Goal: Book appointment/travel/reservation

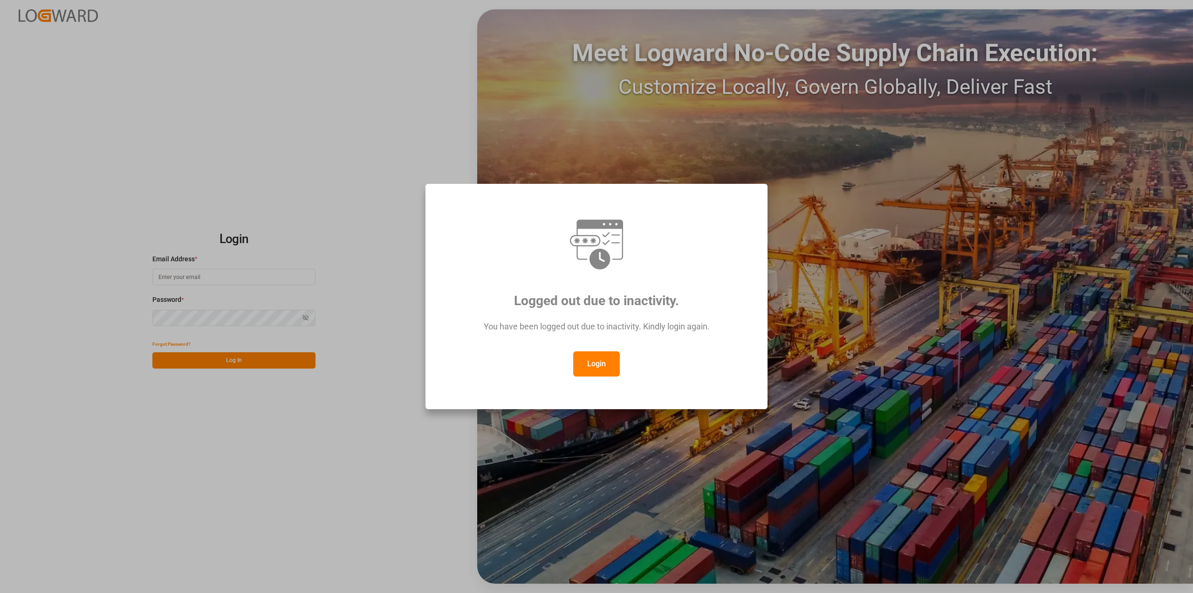
click at [593, 358] on button "Login" at bounding box center [596, 363] width 47 height 25
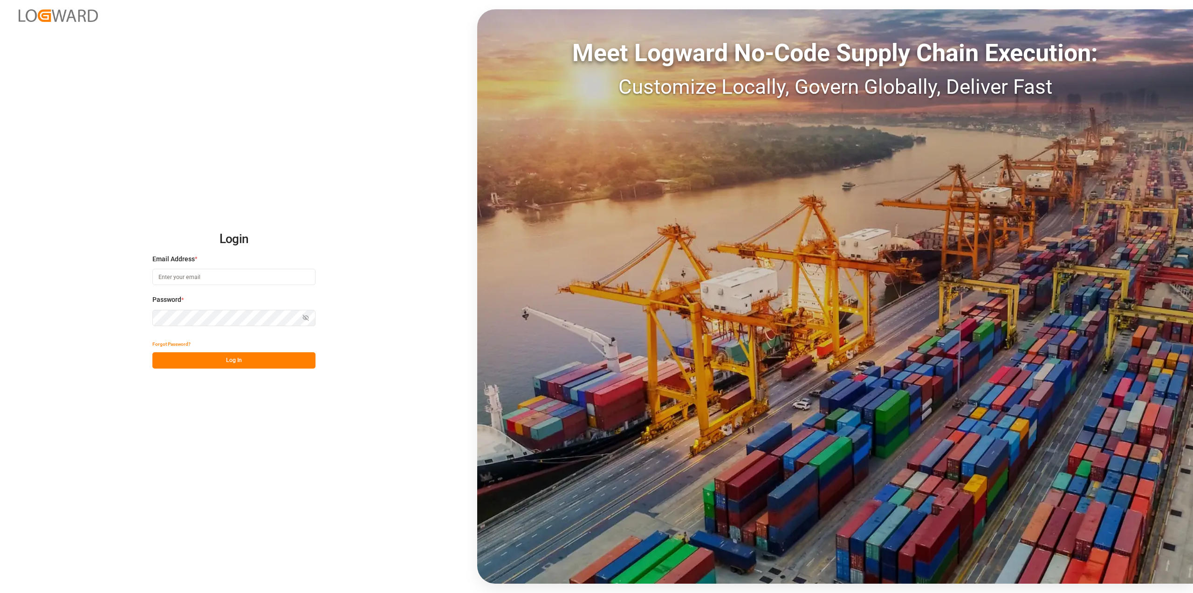
click at [260, 264] on div "Email Address *" at bounding box center [233, 274] width 163 height 41
click at [236, 280] on input at bounding box center [233, 277] width 163 height 16
type input "[PERSON_NAME][EMAIL_ADDRESS][PERSON_NAME][DOMAIN_NAME]"
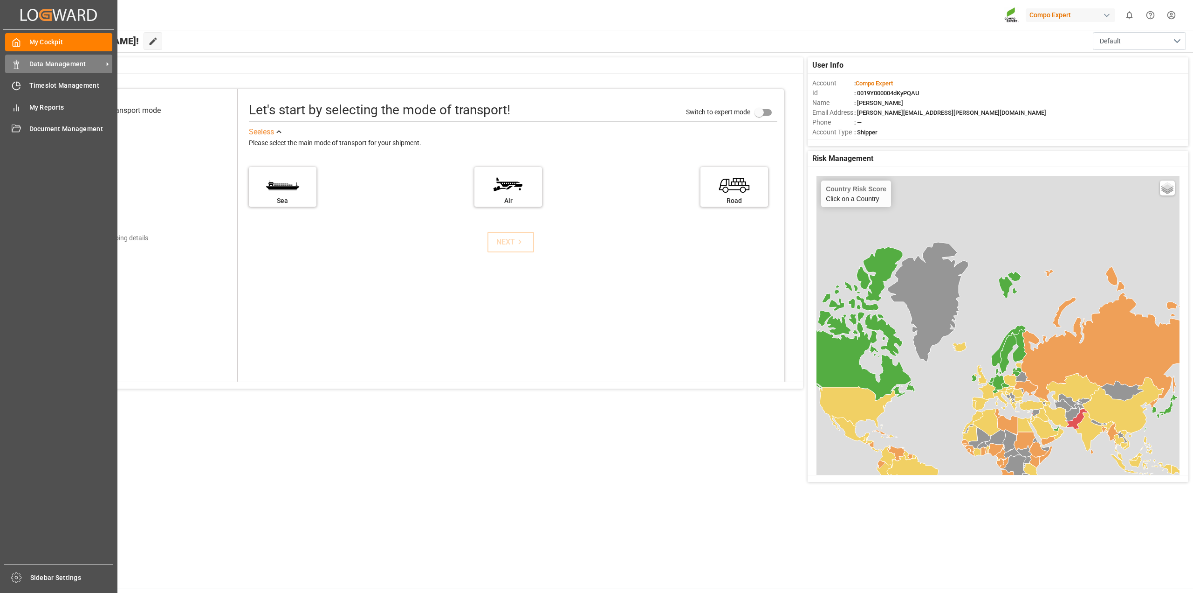
click at [43, 64] on span "Data Management" at bounding box center [66, 64] width 74 height 10
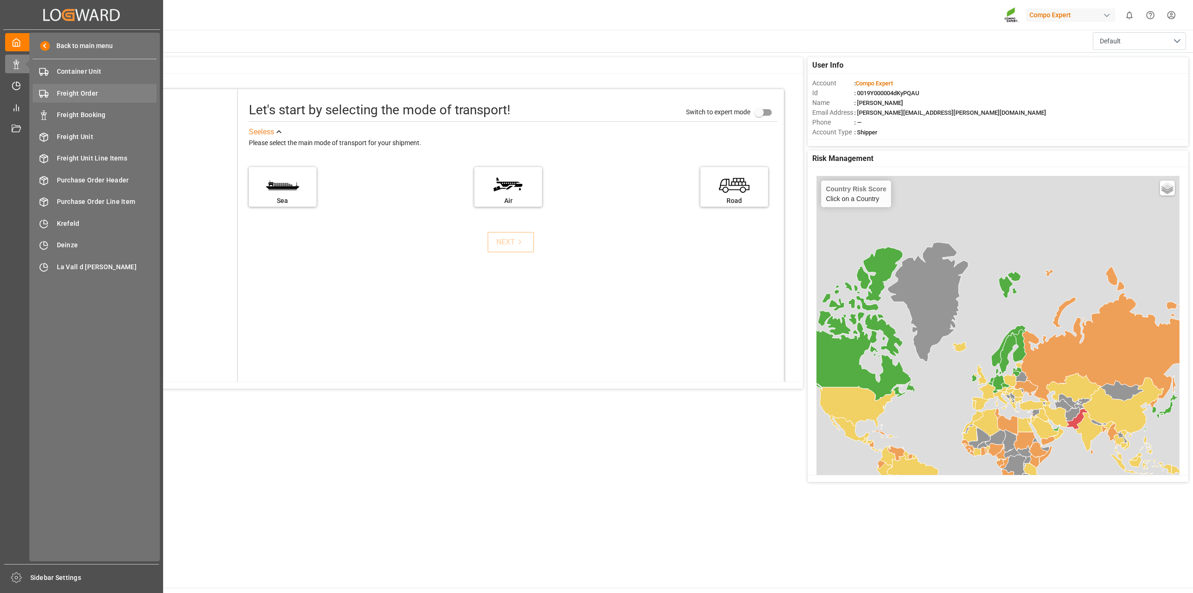
click at [70, 97] on span "Freight Order" at bounding box center [107, 94] width 100 height 10
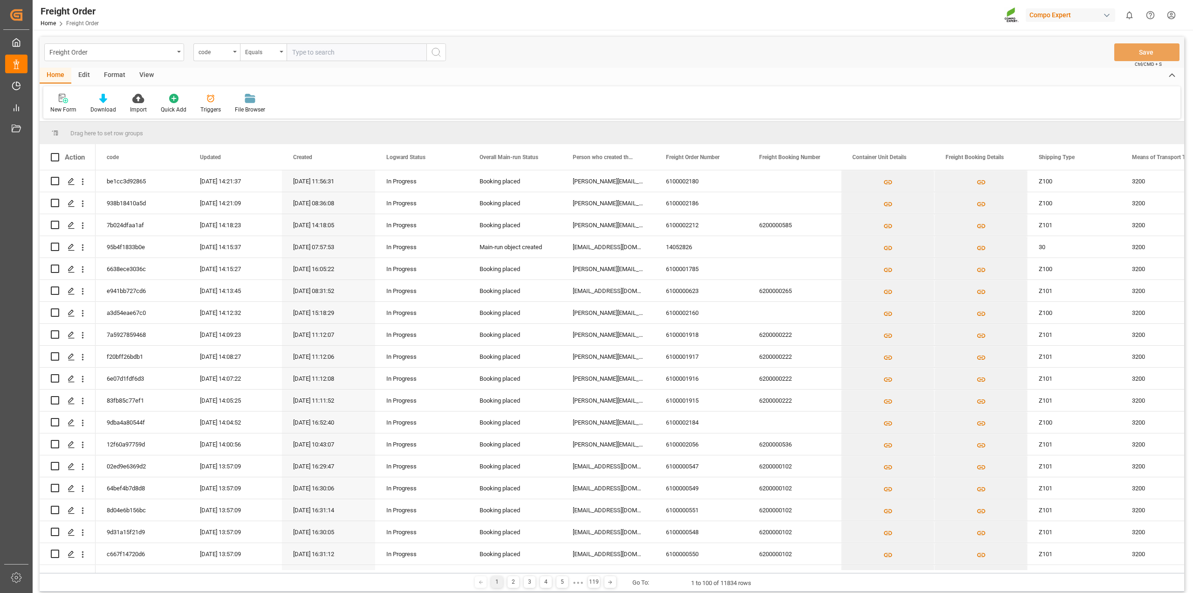
click at [336, 55] on input "text" at bounding box center [357, 52] width 140 height 18
type input "6100001160"
click at [435, 53] on icon "search button" at bounding box center [436, 52] width 11 height 11
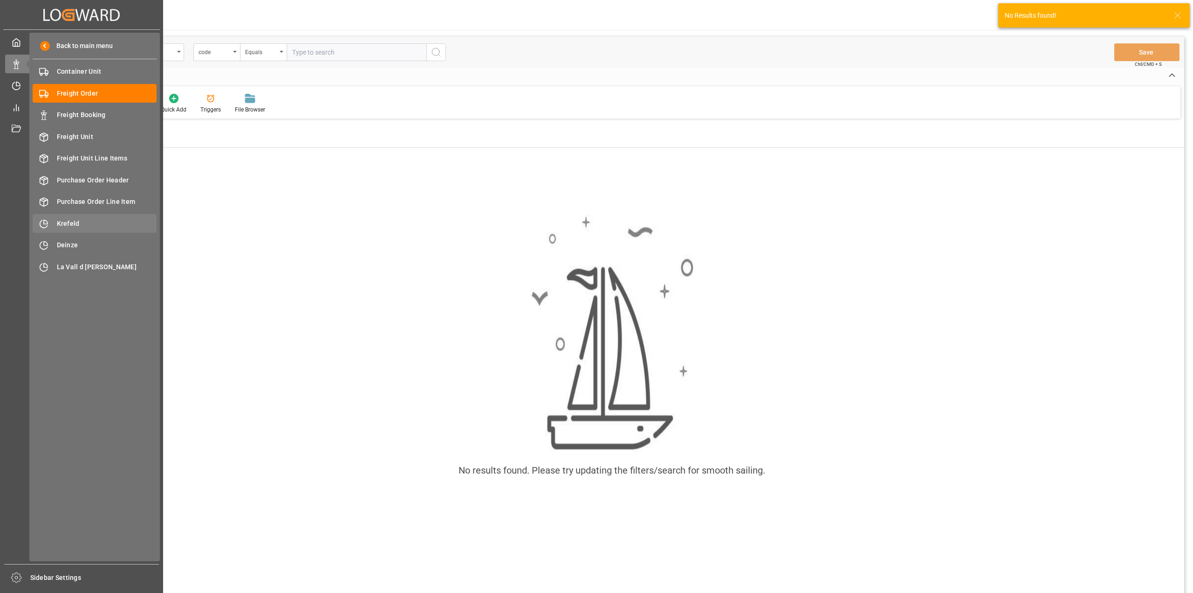
click at [63, 221] on span "Krefeld" at bounding box center [107, 224] width 100 height 10
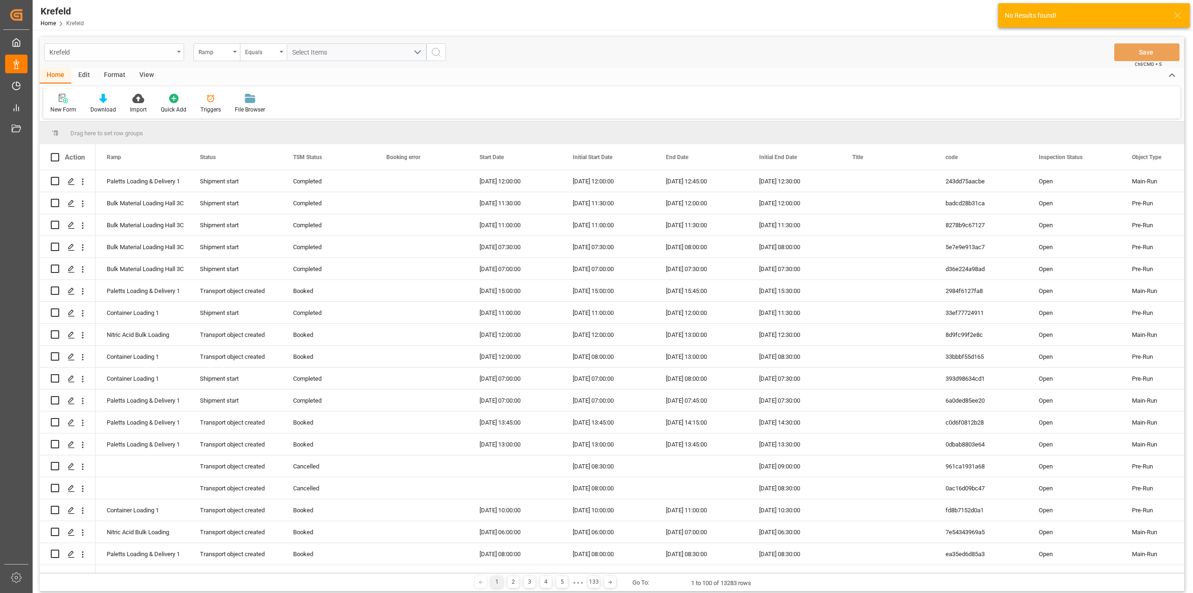
click at [172, 52] on div "Krefeld" at bounding box center [111, 52] width 124 height 12
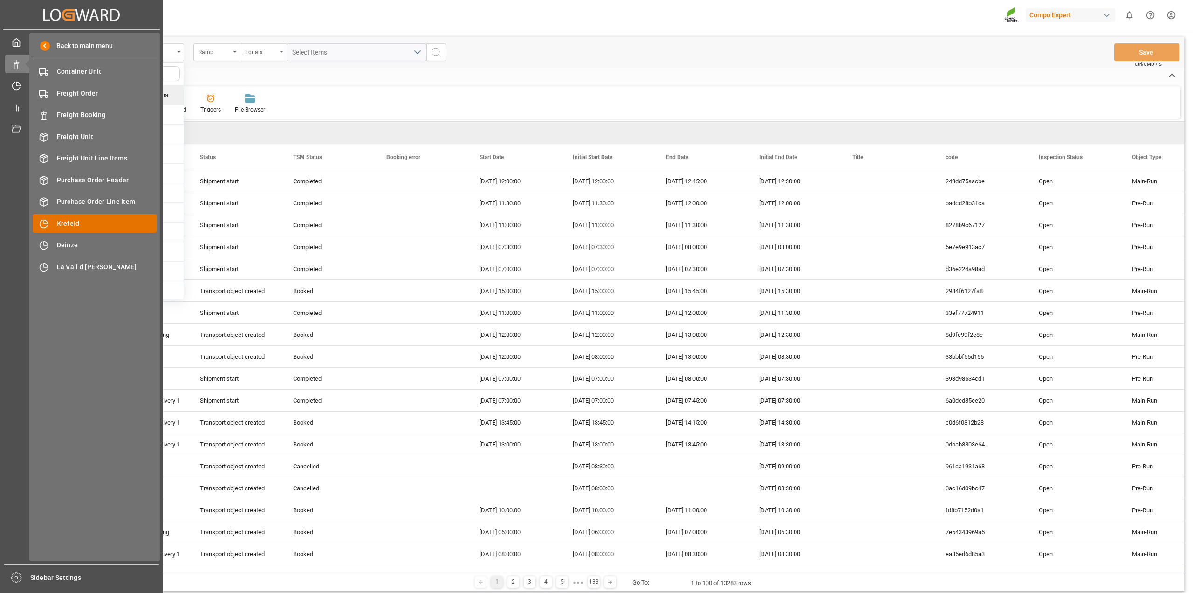
click at [64, 222] on span "Krefeld" at bounding box center [107, 224] width 100 height 10
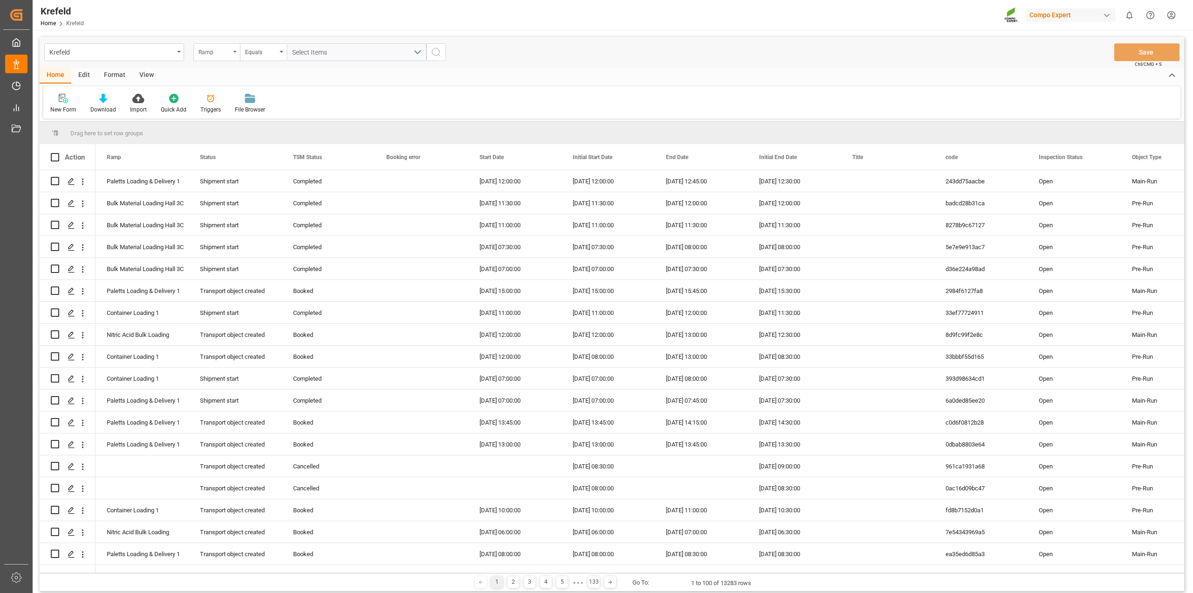
click at [233, 55] on div "Ramp" at bounding box center [216, 52] width 47 height 18
type input "fre"
click at [247, 96] on div "Freight order Number" at bounding box center [263, 95] width 139 height 20
type input "6100001160"
click at [435, 52] on icon "search button" at bounding box center [436, 52] width 11 height 11
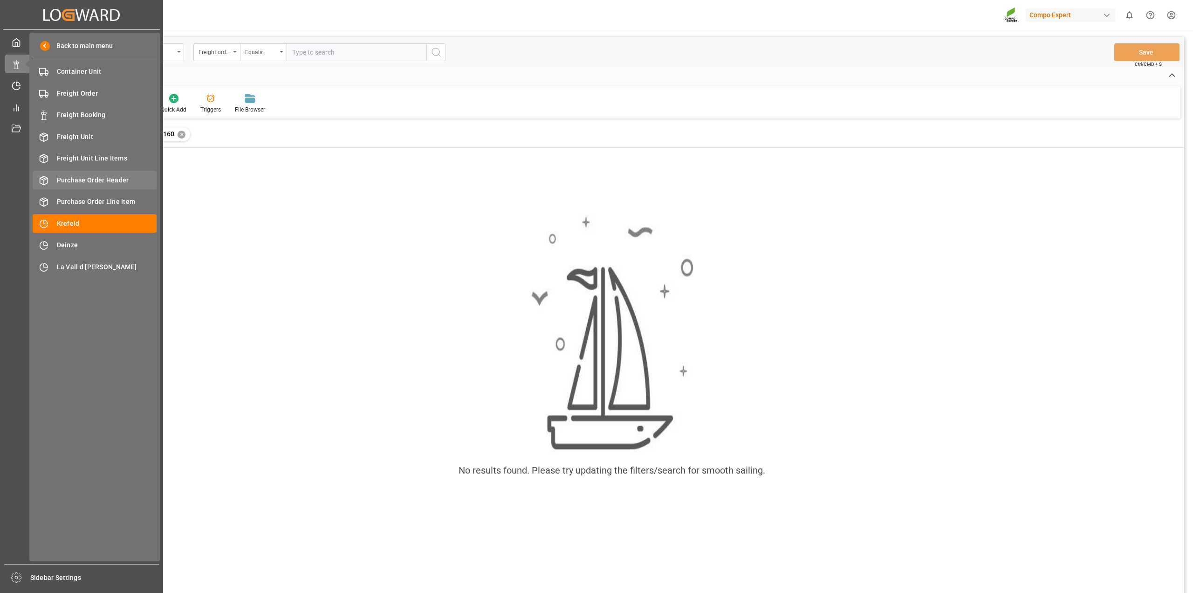
click at [85, 184] on span "Purchase Order Header" at bounding box center [107, 180] width 100 height 10
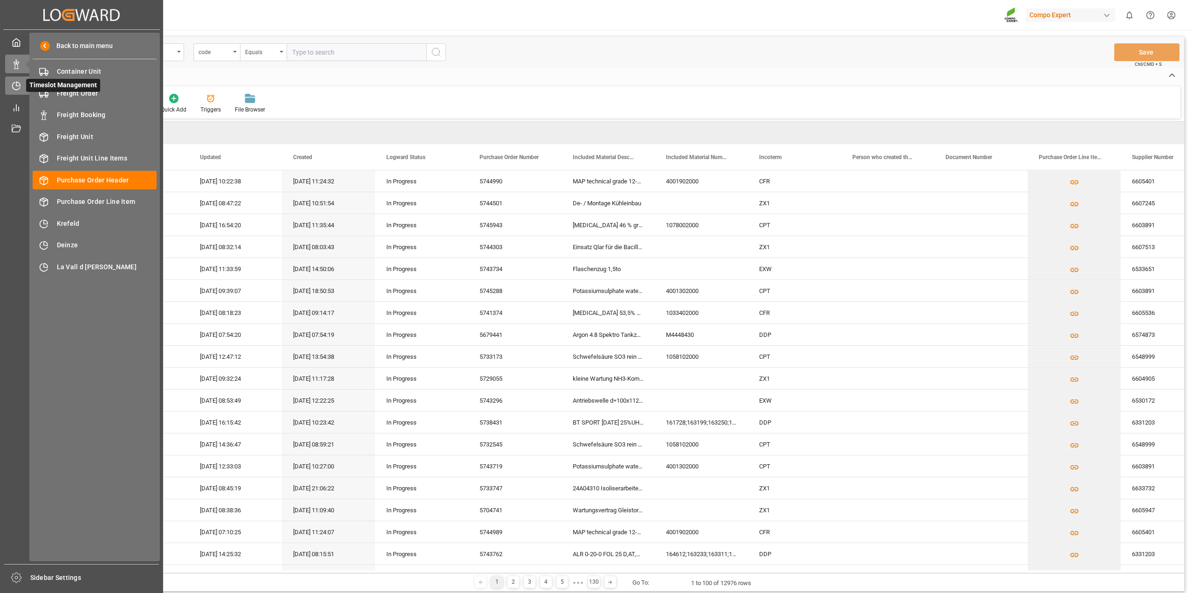
click at [12, 87] on icon at bounding box center [16, 85] width 9 height 9
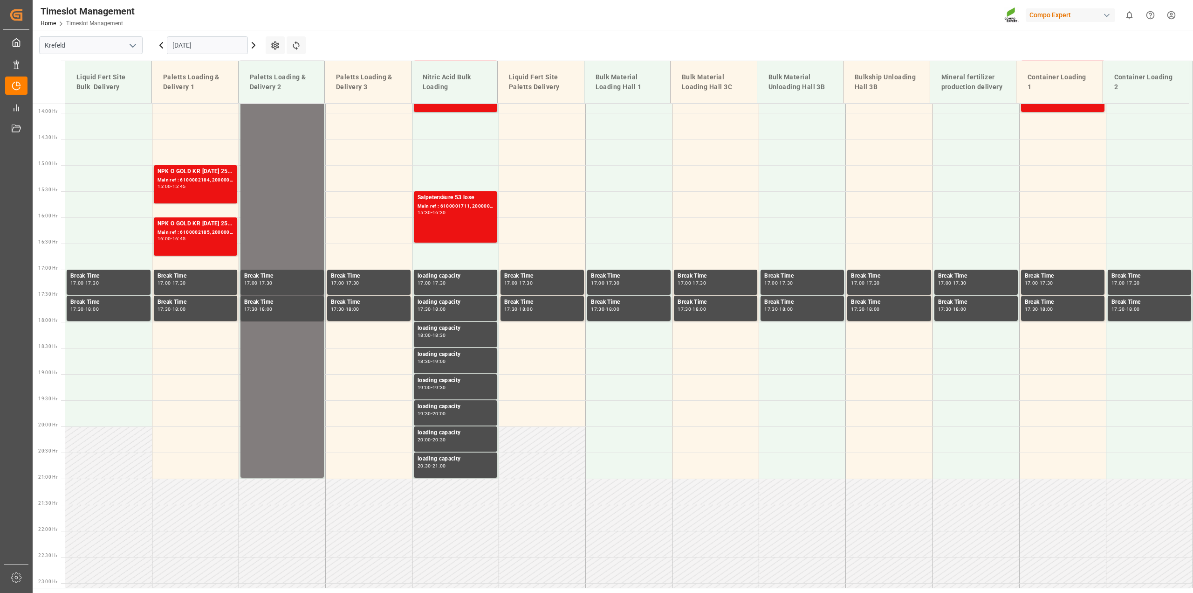
scroll to position [735, 0]
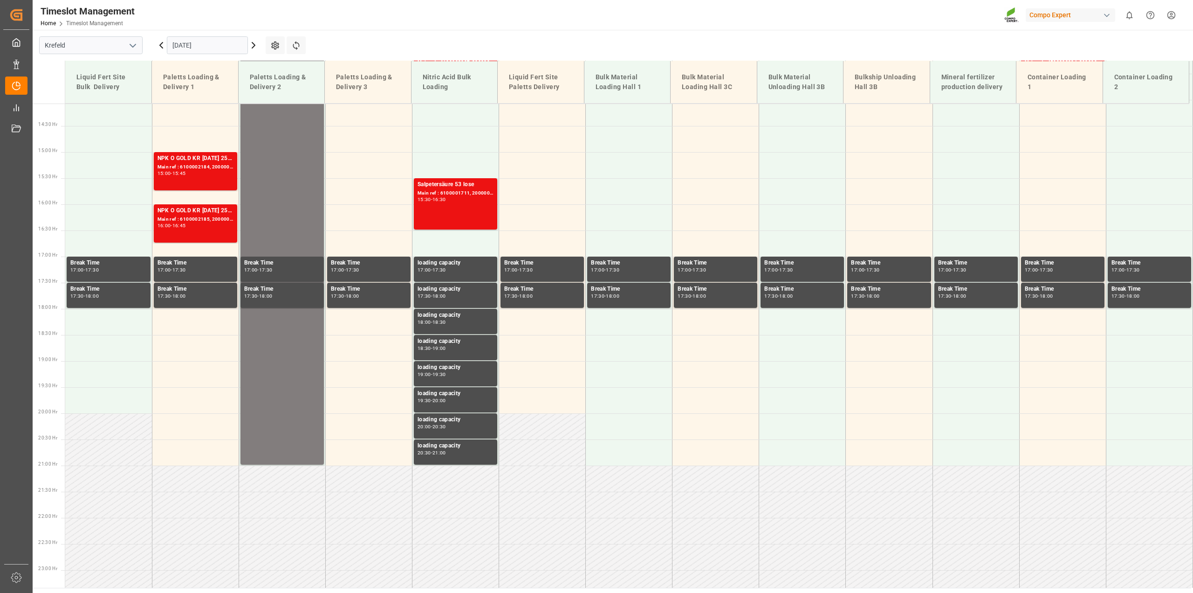
click at [187, 42] on input "[DATE]" at bounding box center [207, 45] width 81 height 18
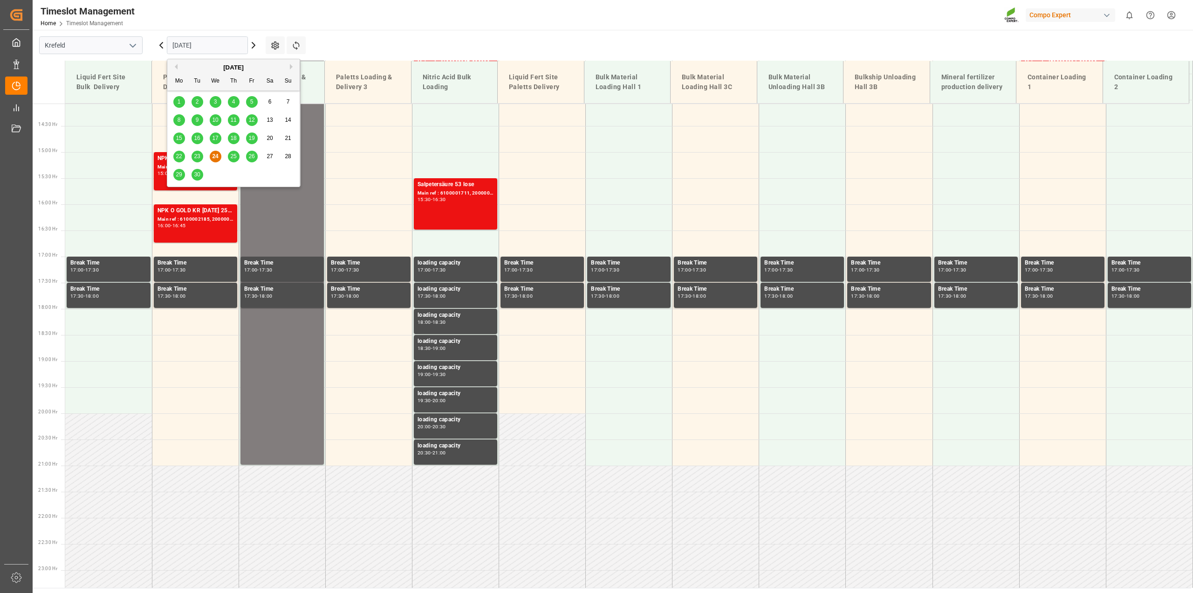
click at [178, 178] on div "29" at bounding box center [179, 174] width 12 height 11
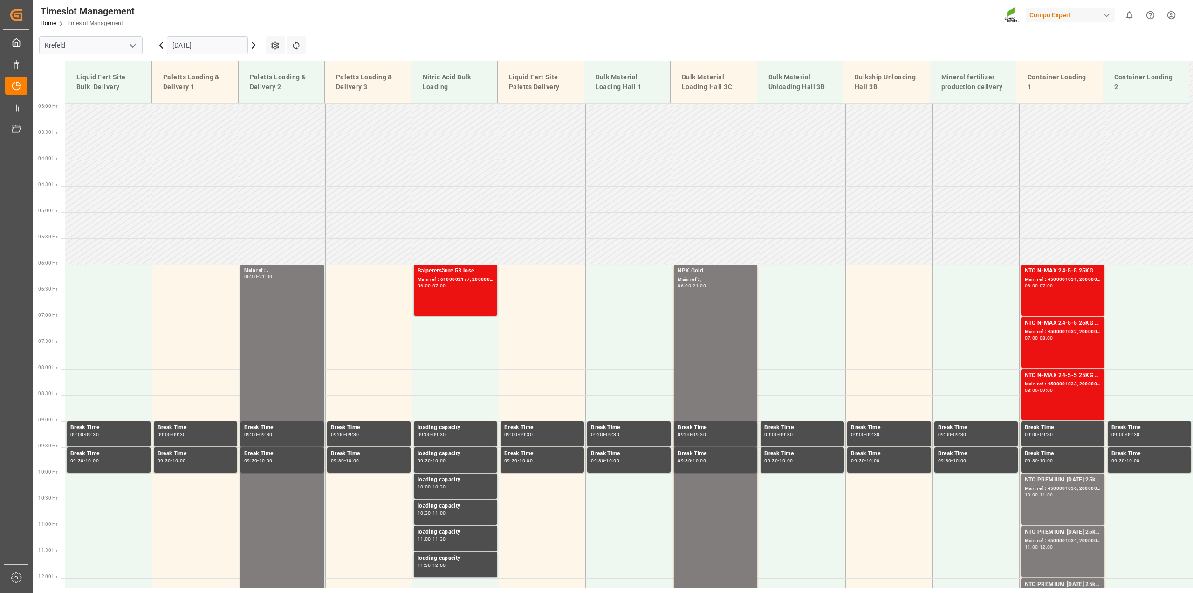
scroll to position [152, 0]
click at [254, 47] on icon at bounding box center [253, 45] width 11 height 11
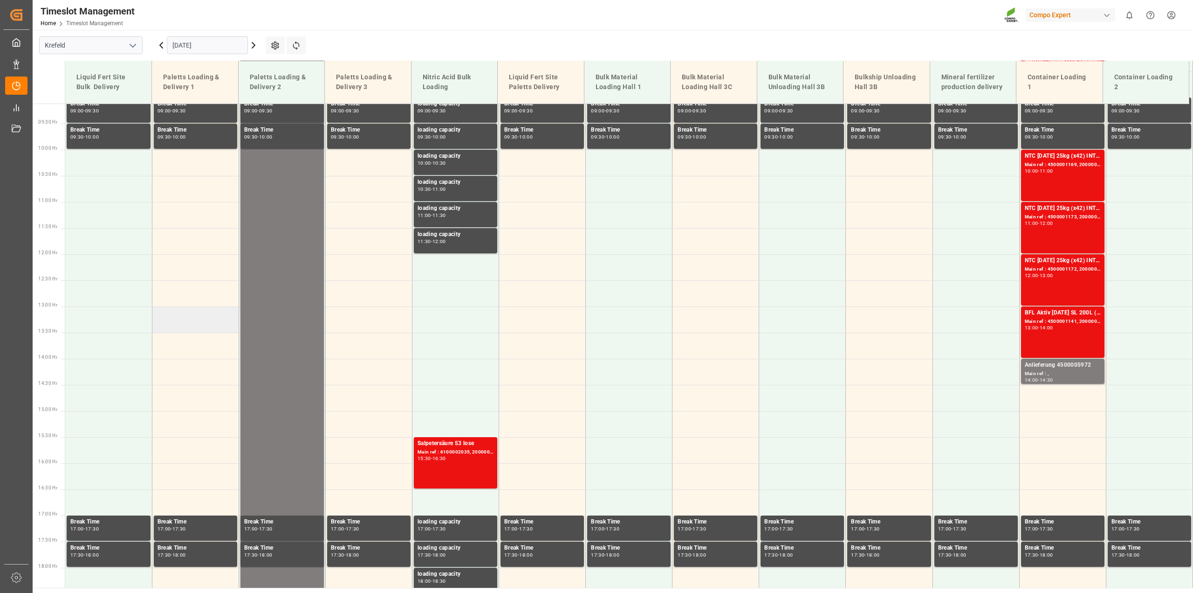
scroll to position [327, 0]
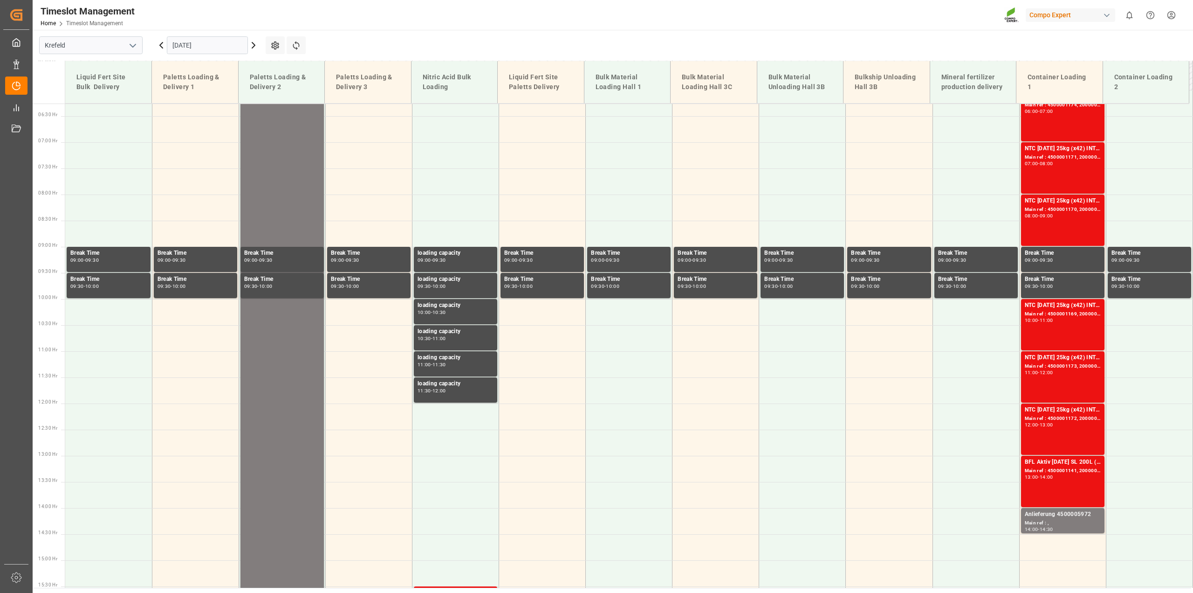
click at [255, 46] on icon at bounding box center [253, 45] width 11 height 11
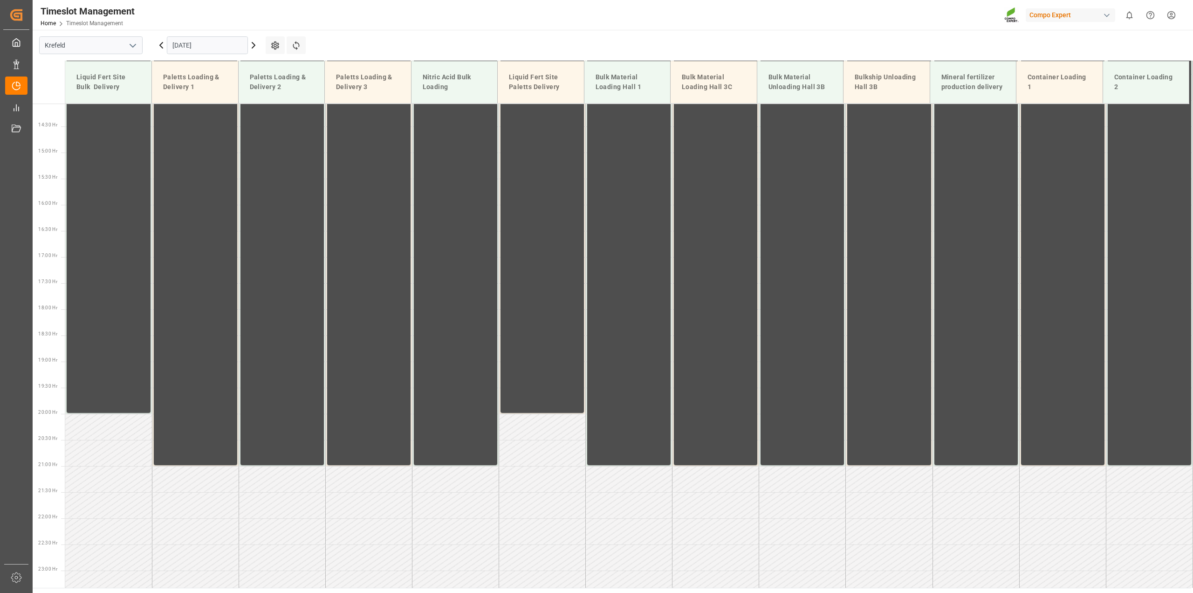
scroll to position [735, 0]
click at [159, 49] on icon at bounding box center [161, 45] width 11 height 11
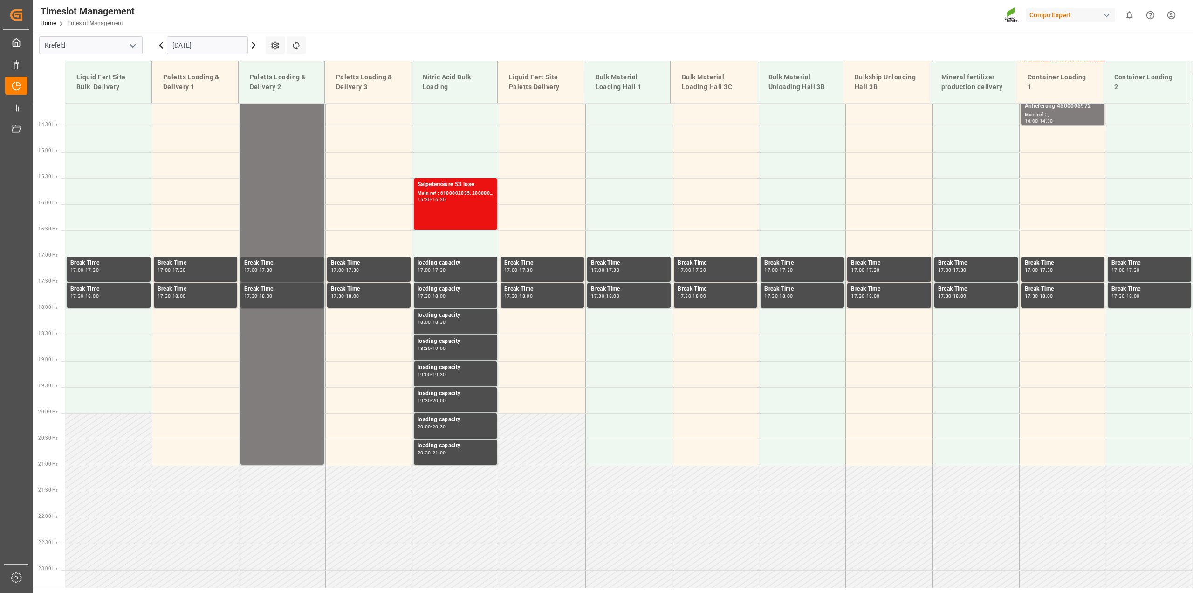
click at [182, 45] on input "[DATE]" at bounding box center [207, 45] width 81 height 18
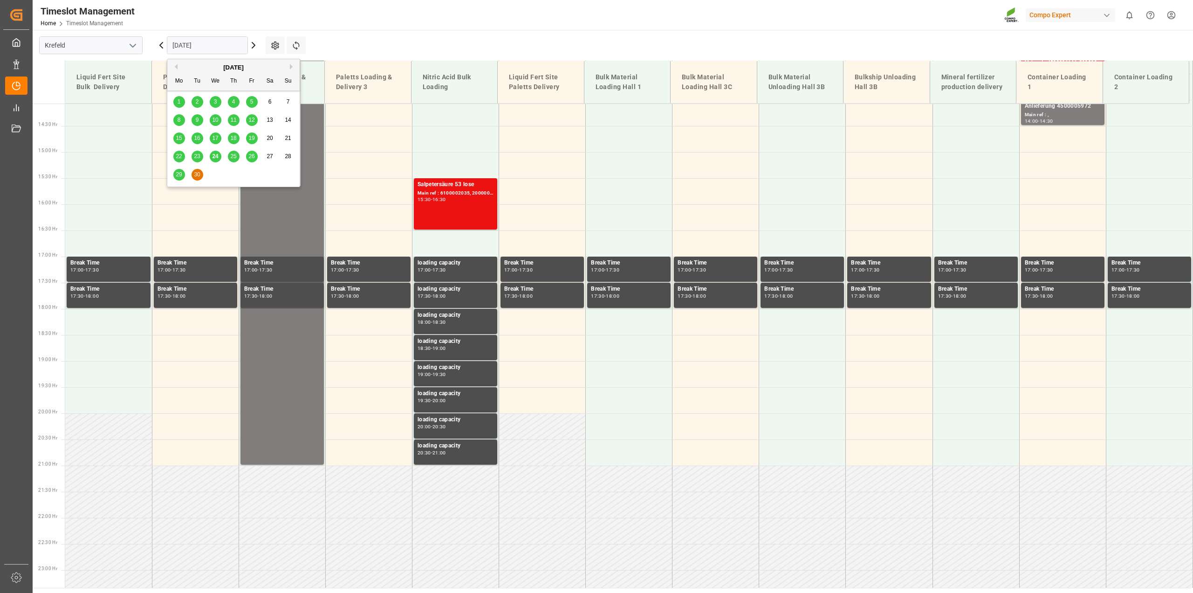
click at [180, 172] on span "29" at bounding box center [179, 174] width 6 height 7
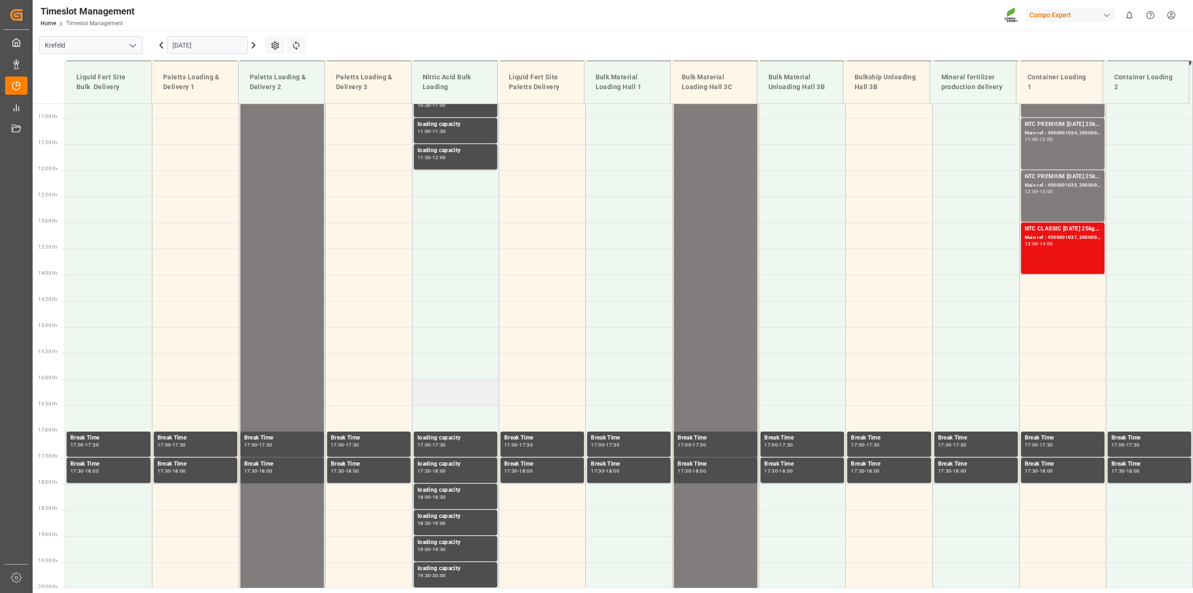
scroll to position [269, 0]
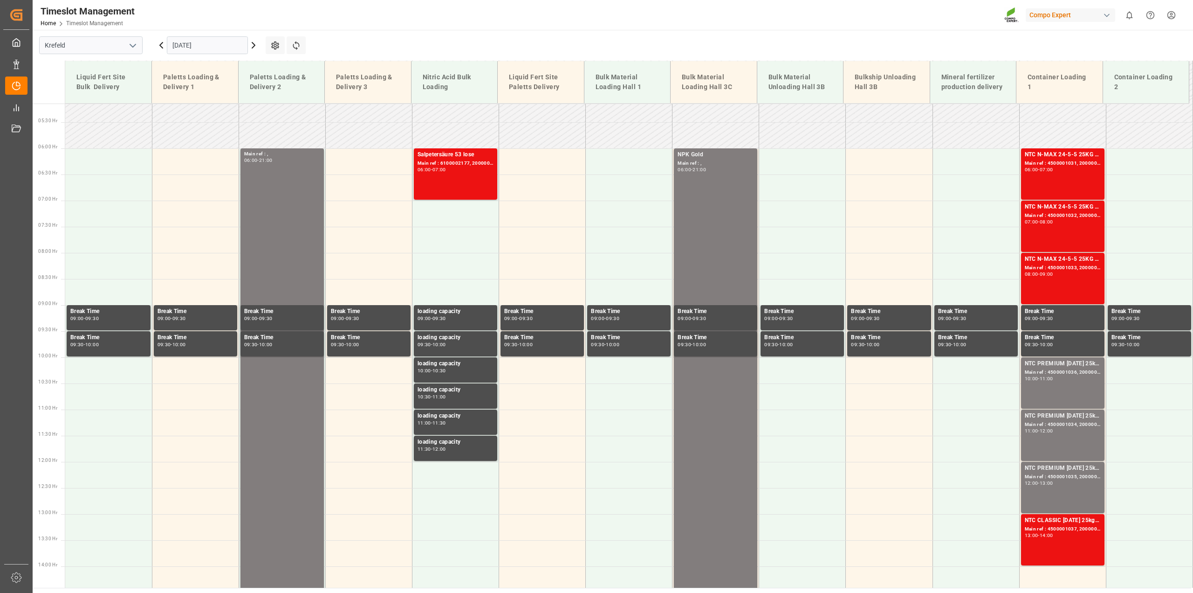
click at [252, 47] on icon at bounding box center [253, 45] width 11 height 11
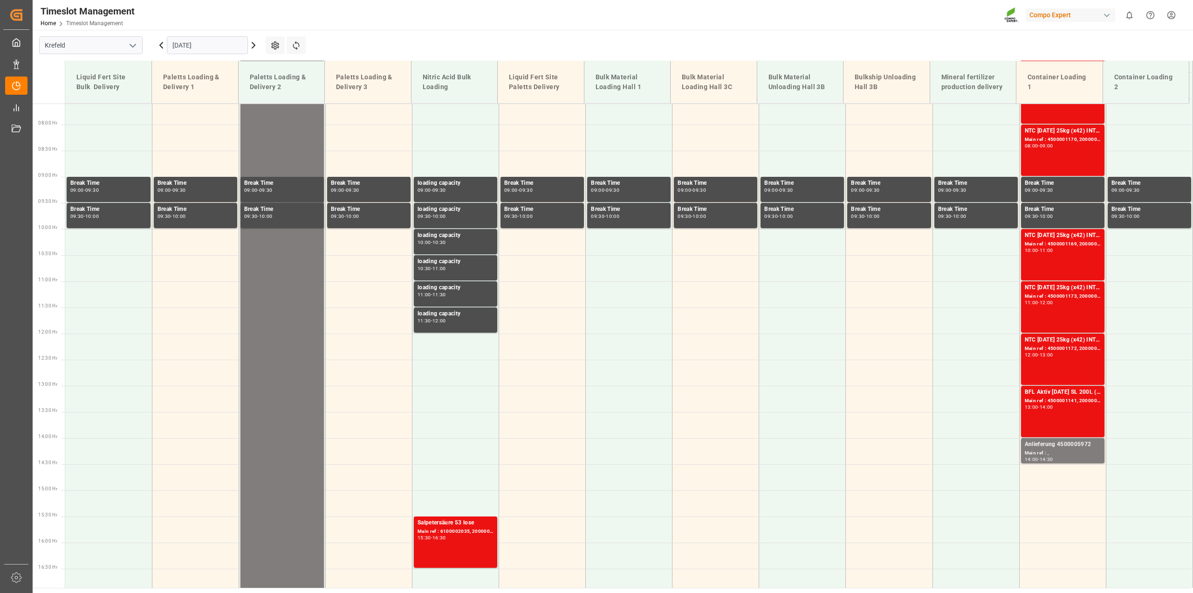
scroll to position [385, 0]
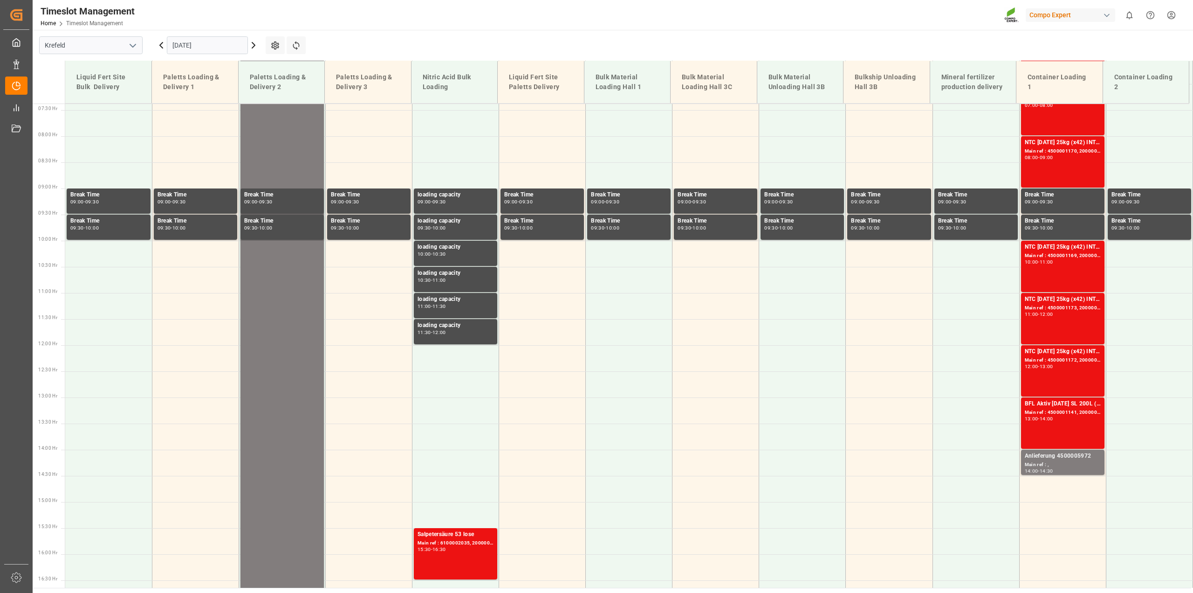
click at [176, 40] on input "[DATE]" at bounding box center [207, 45] width 81 height 18
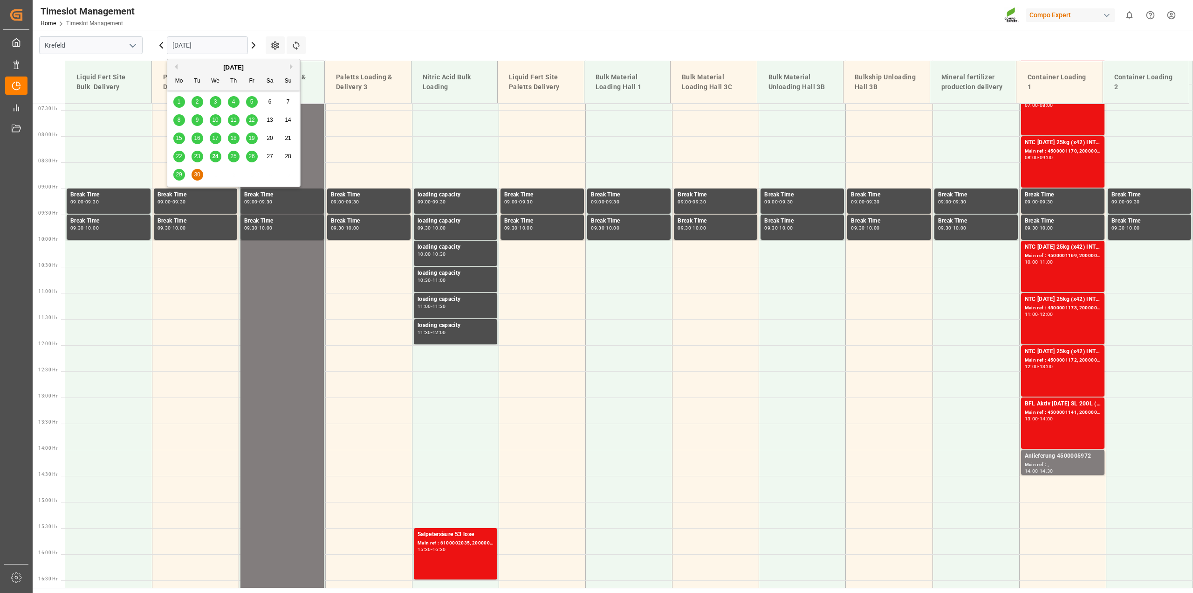
click at [180, 174] on span "29" at bounding box center [179, 174] width 6 height 7
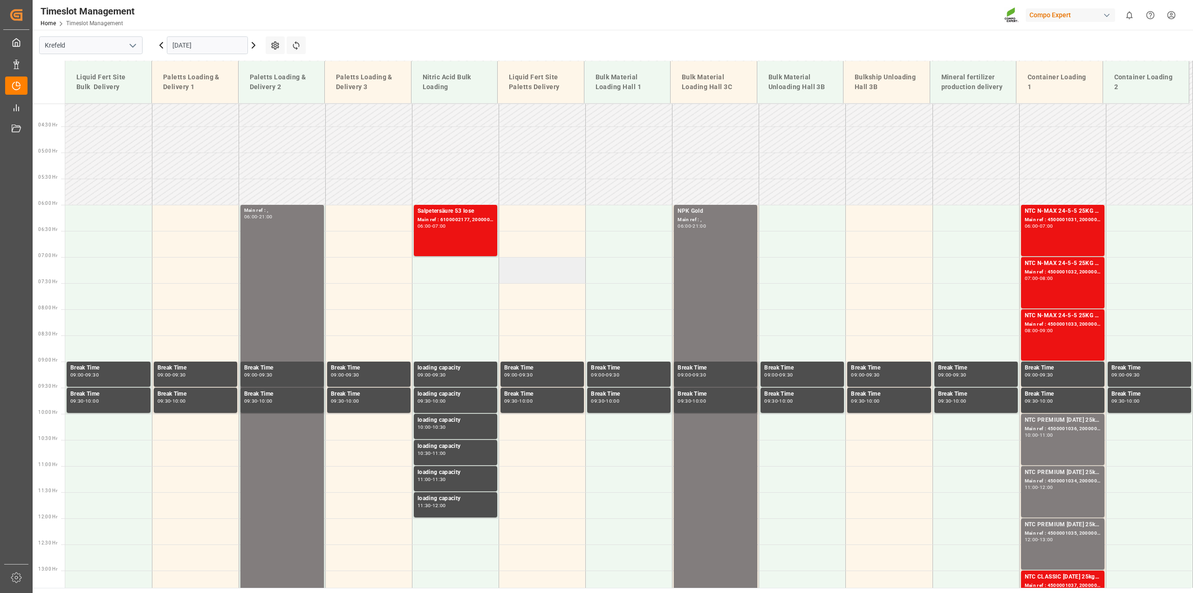
scroll to position [269, 0]
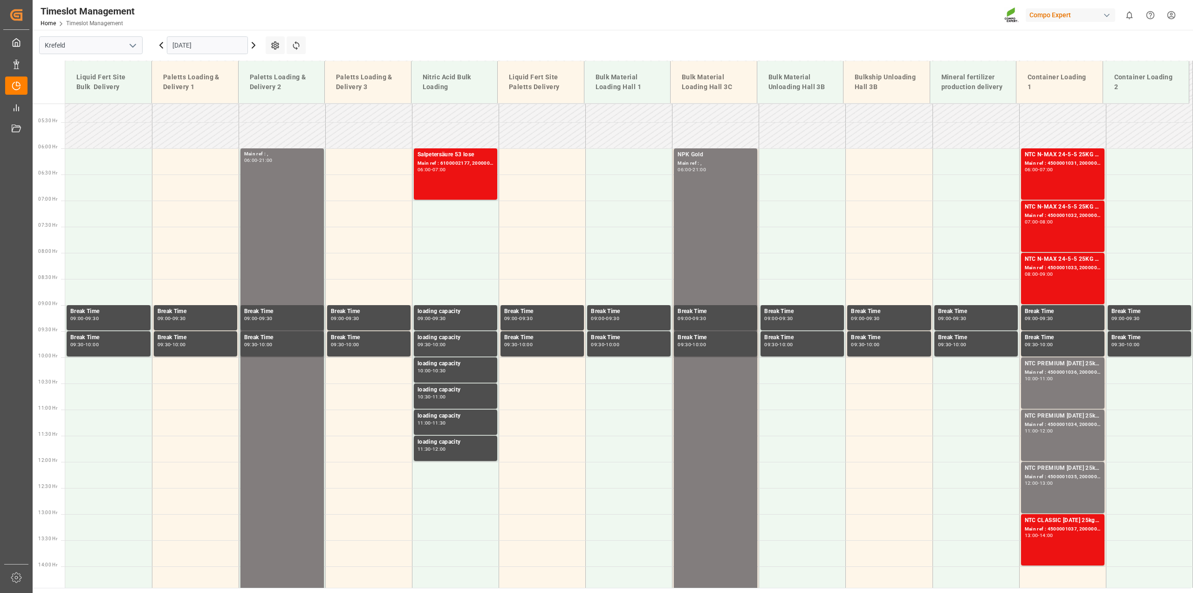
click at [255, 45] on icon at bounding box center [253, 45] width 11 height 11
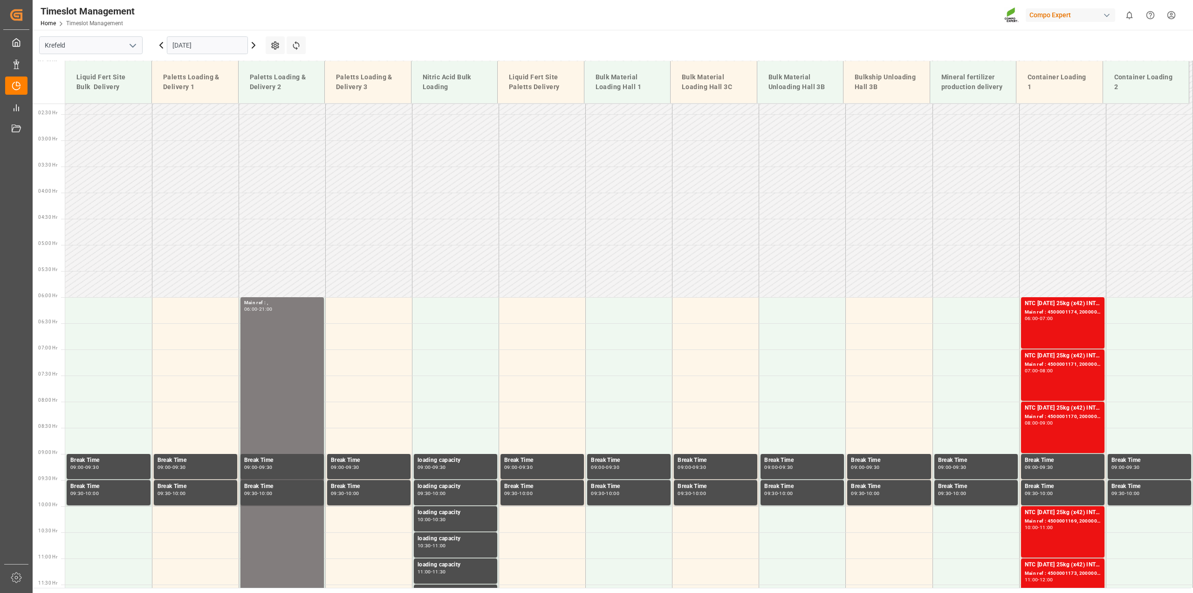
scroll to position [94, 0]
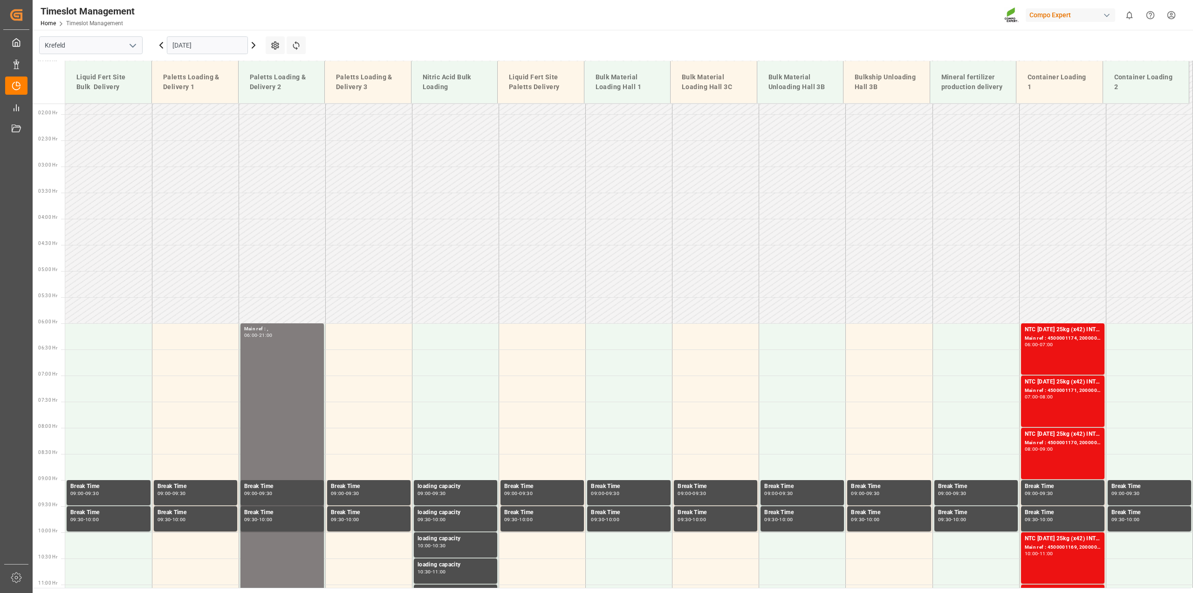
click at [162, 42] on icon at bounding box center [161, 45] width 3 height 6
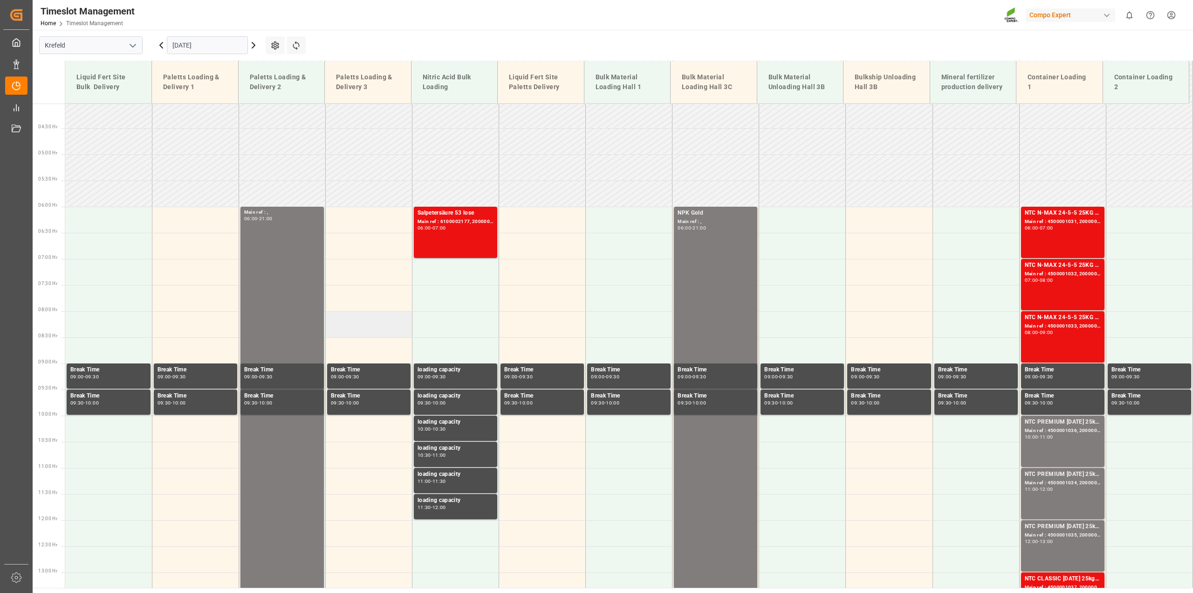
scroll to position [443, 0]
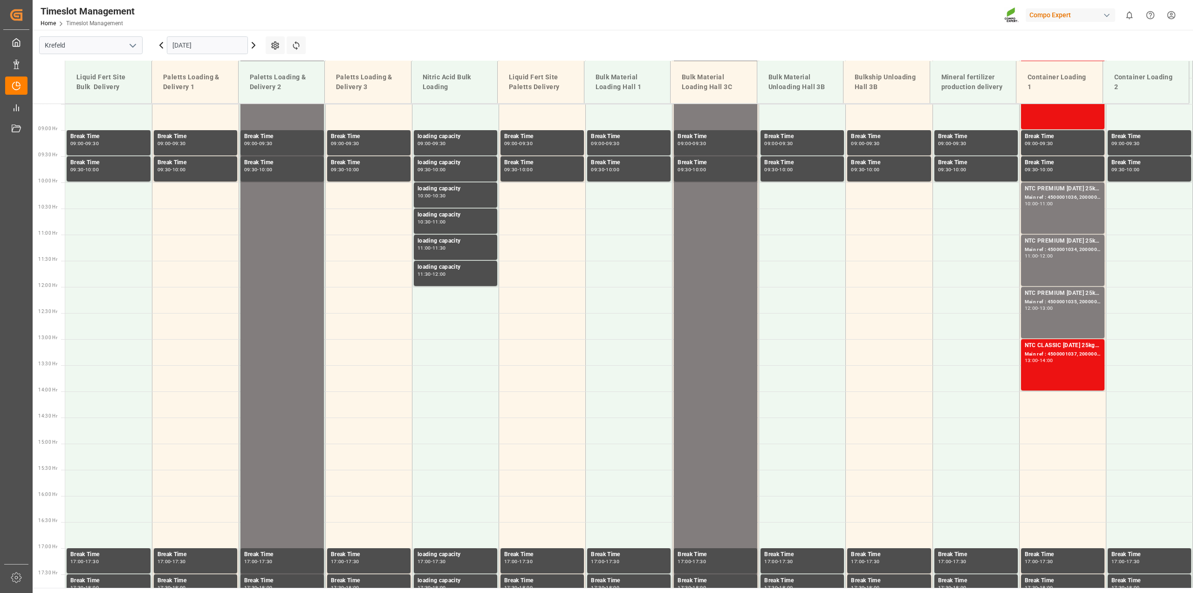
click at [255, 47] on icon at bounding box center [253, 45] width 11 height 11
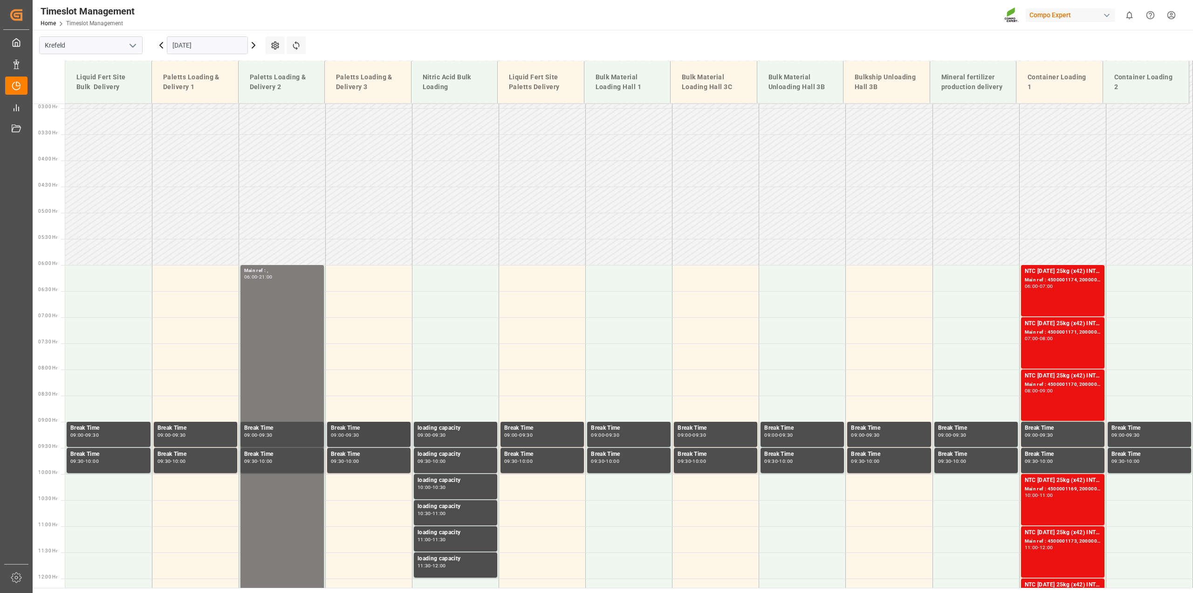
scroll to position [385, 0]
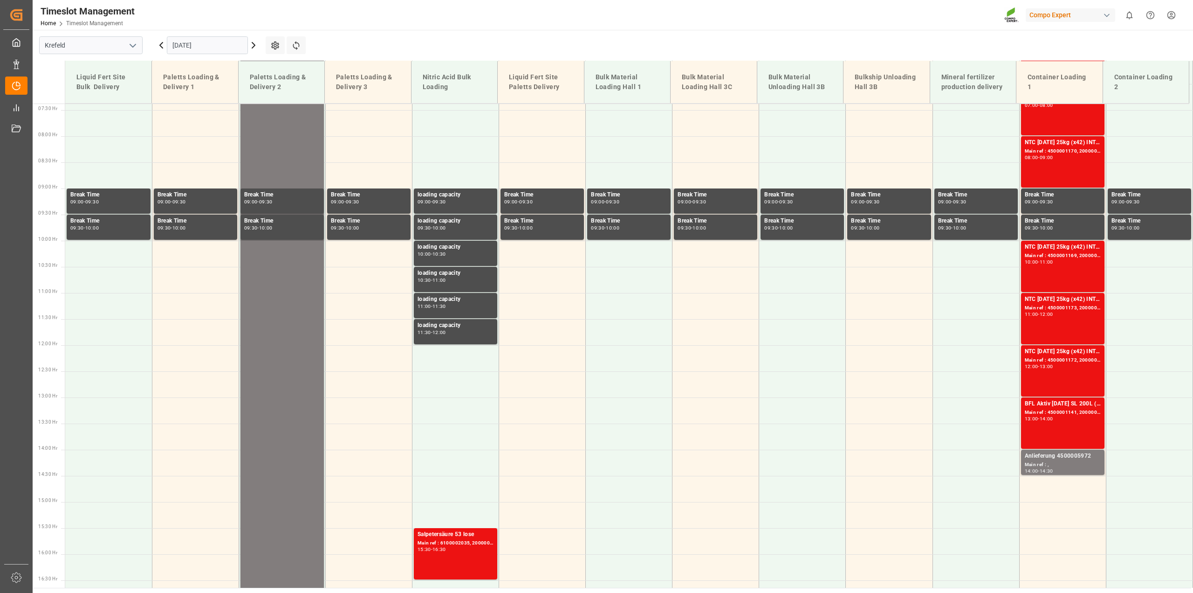
click at [161, 50] on icon at bounding box center [161, 45] width 11 height 11
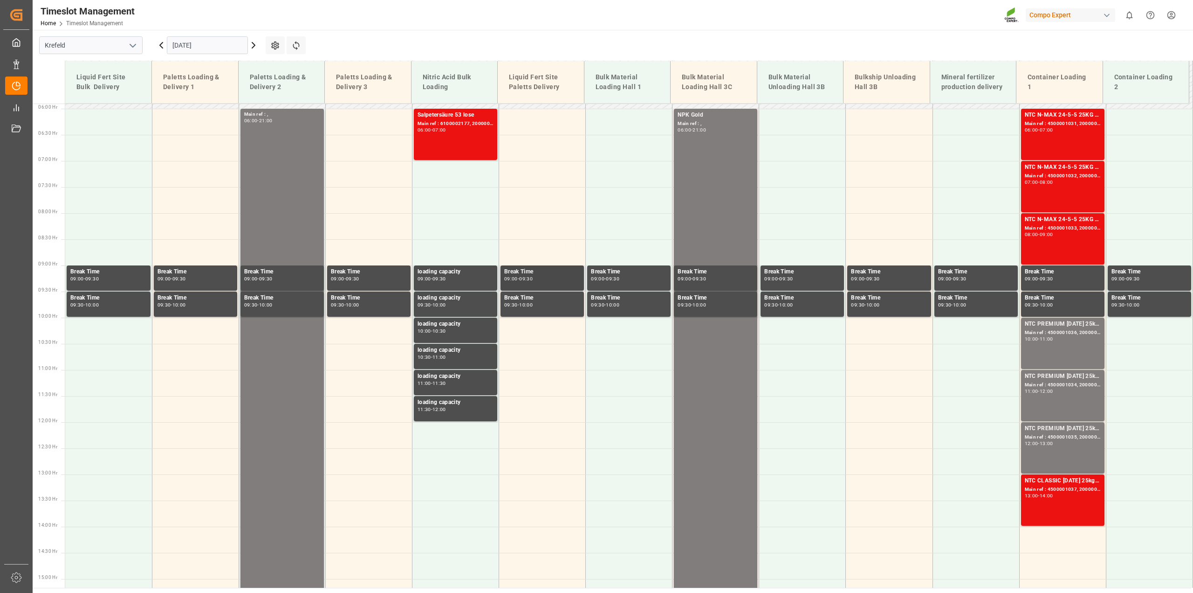
scroll to position [210, 0]
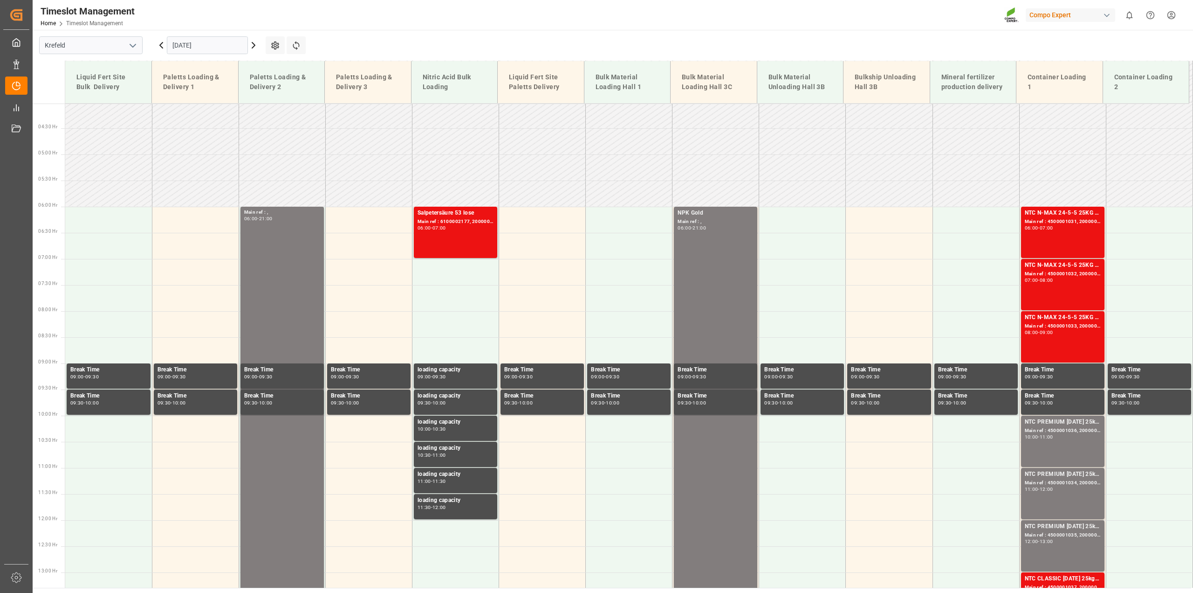
click at [211, 46] on input "[DATE]" at bounding box center [207, 45] width 81 height 18
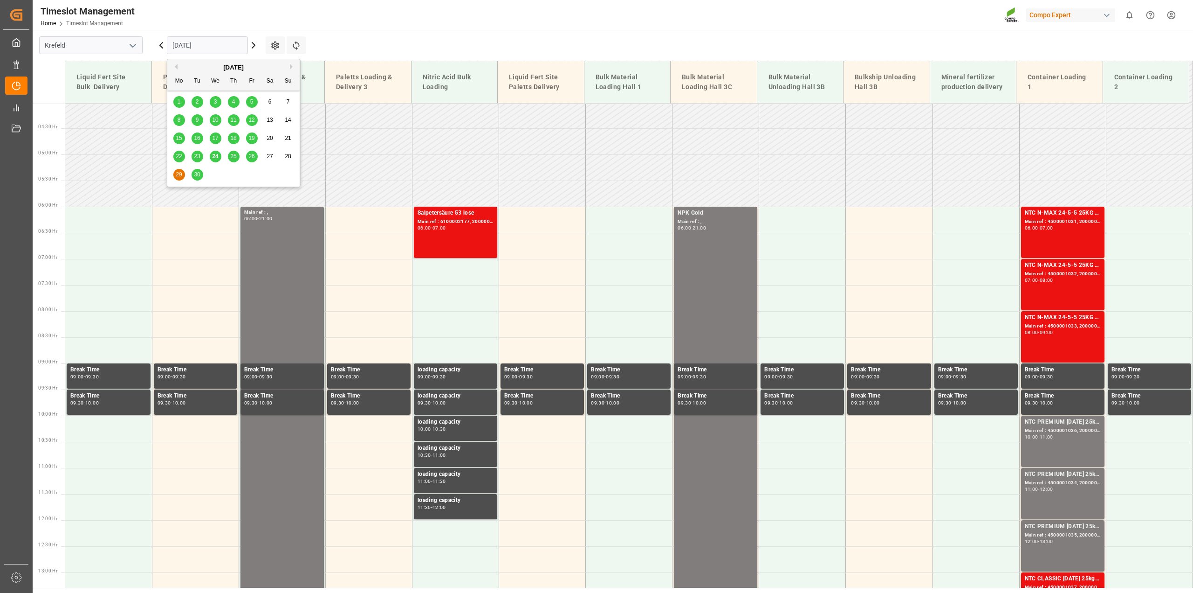
click at [292, 66] on button "Next Month" at bounding box center [293, 67] width 6 height 6
click at [183, 117] on div "6" at bounding box center [179, 120] width 12 height 11
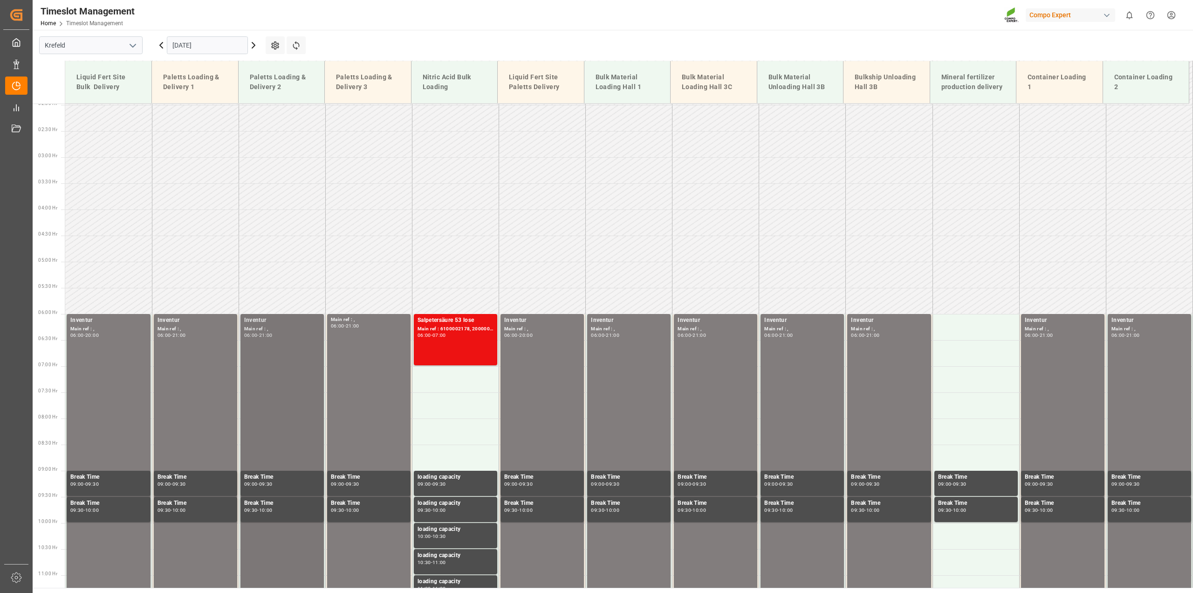
scroll to position [94, 0]
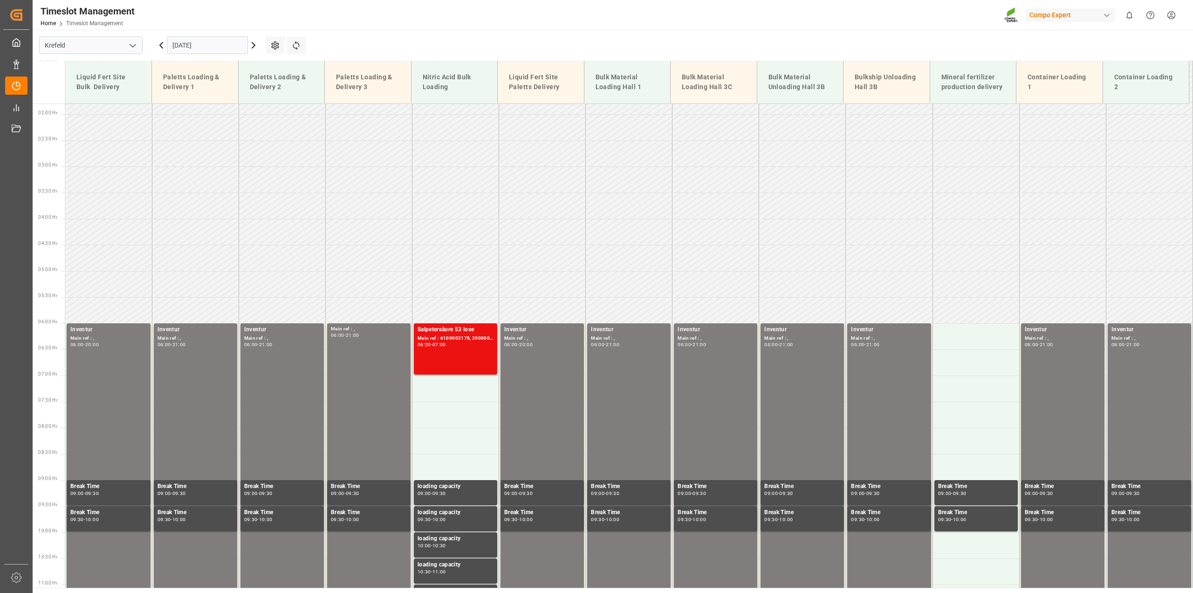
click at [253, 48] on icon at bounding box center [253, 45] width 11 height 11
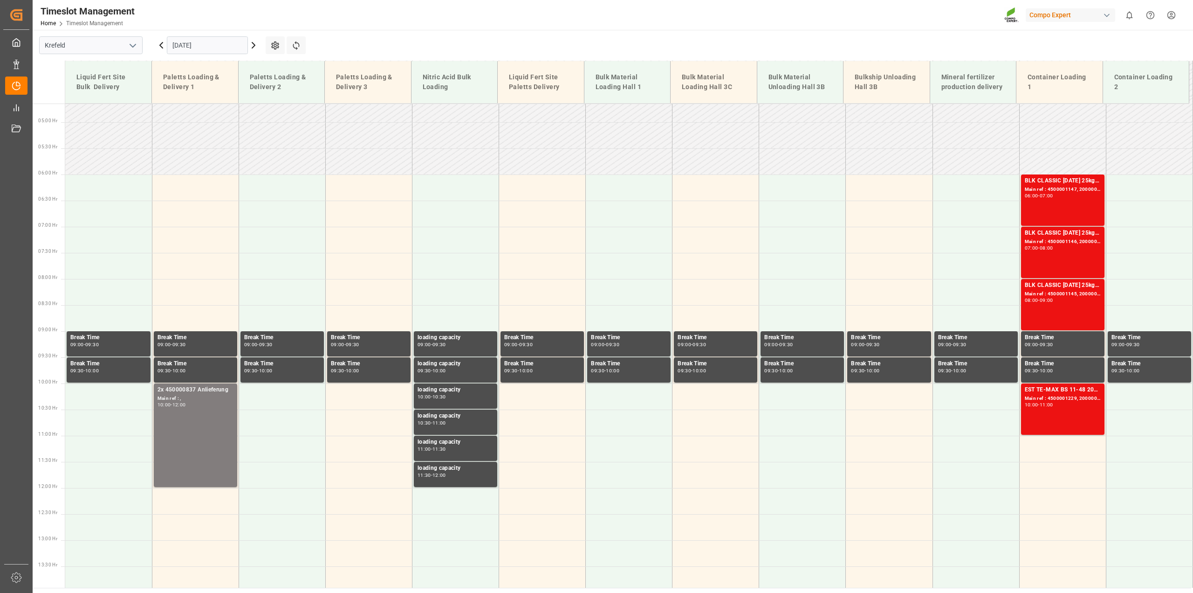
scroll to position [210, 0]
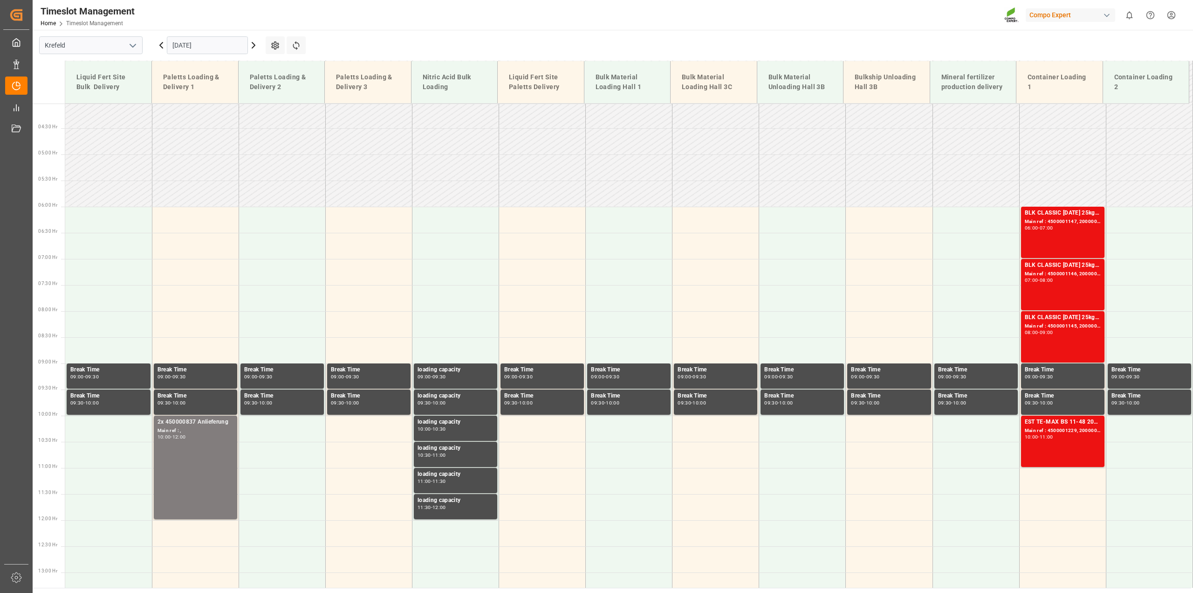
click at [252, 45] on icon at bounding box center [253, 45] width 11 height 11
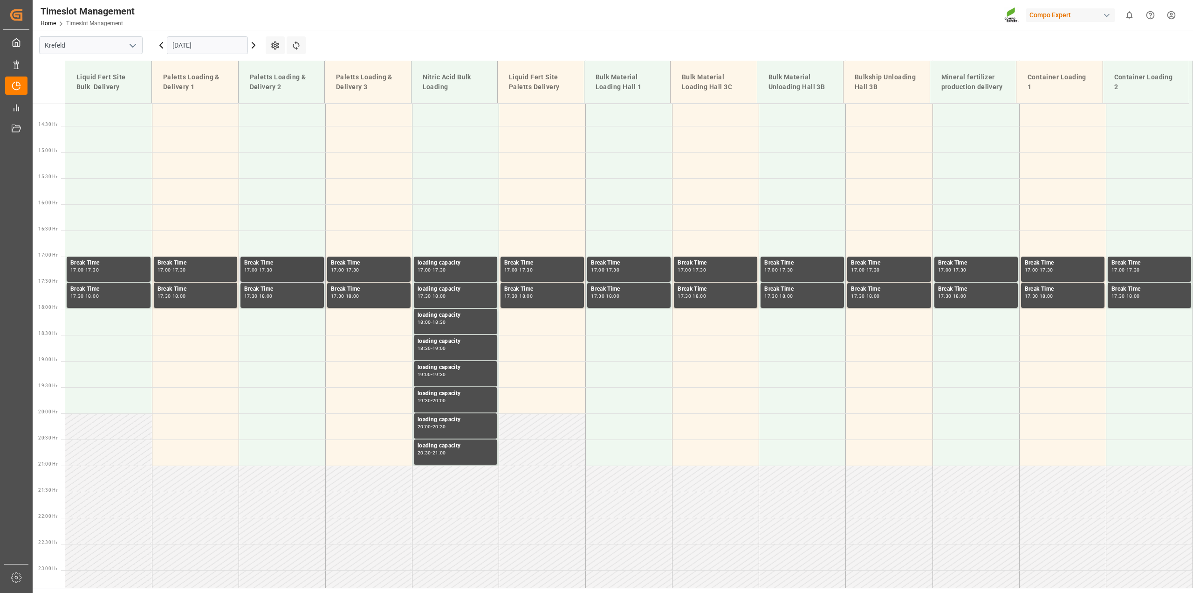
scroll to position [443, 0]
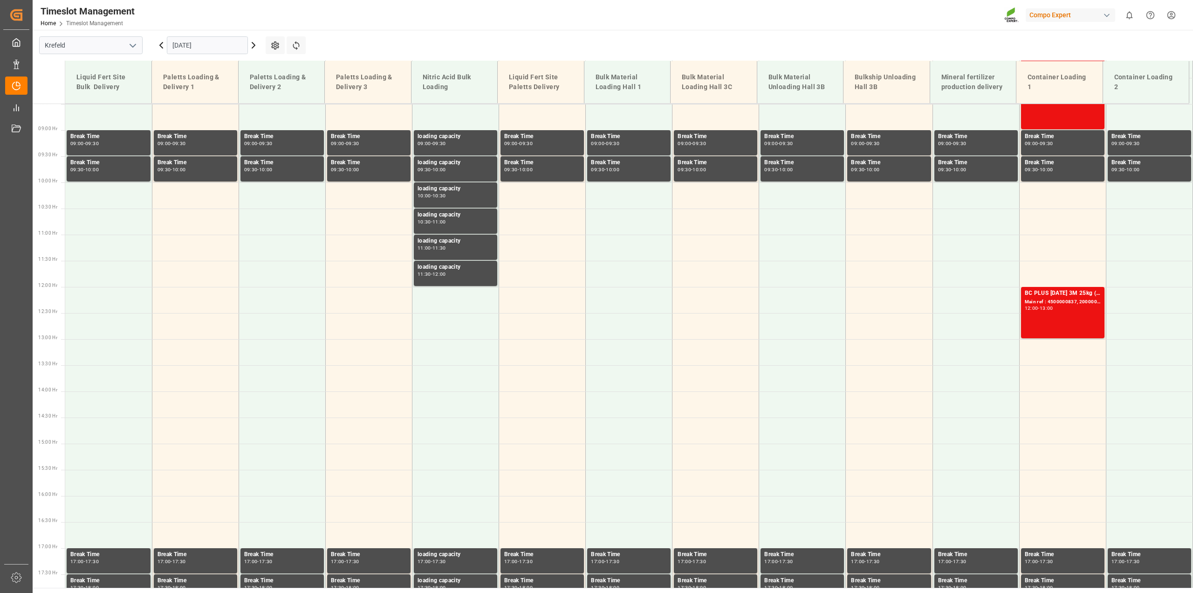
click at [180, 48] on input "[DATE]" at bounding box center [207, 45] width 81 height 18
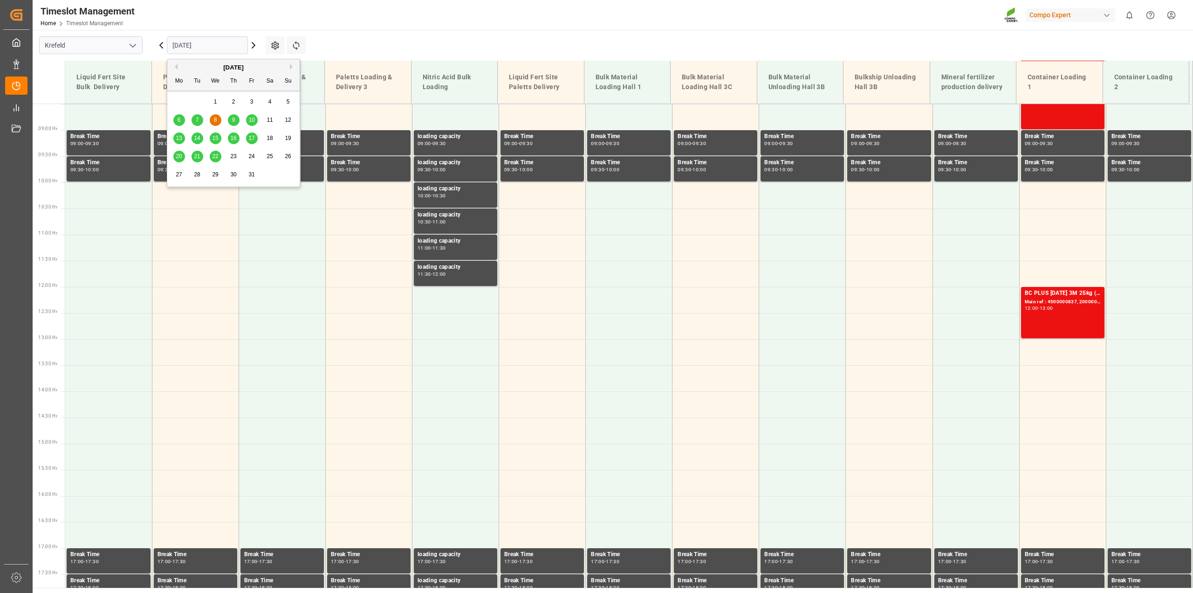
click at [175, 61] on div "[DATE] Mo Tu We Th Fr Sa Su" at bounding box center [233, 74] width 132 height 31
click at [175, 67] on button "Previous Month" at bounding box center [175, 67] width 6 height 6
click at [215, 159] on span "24" at bounding box center [215, 156] width 6 height 7
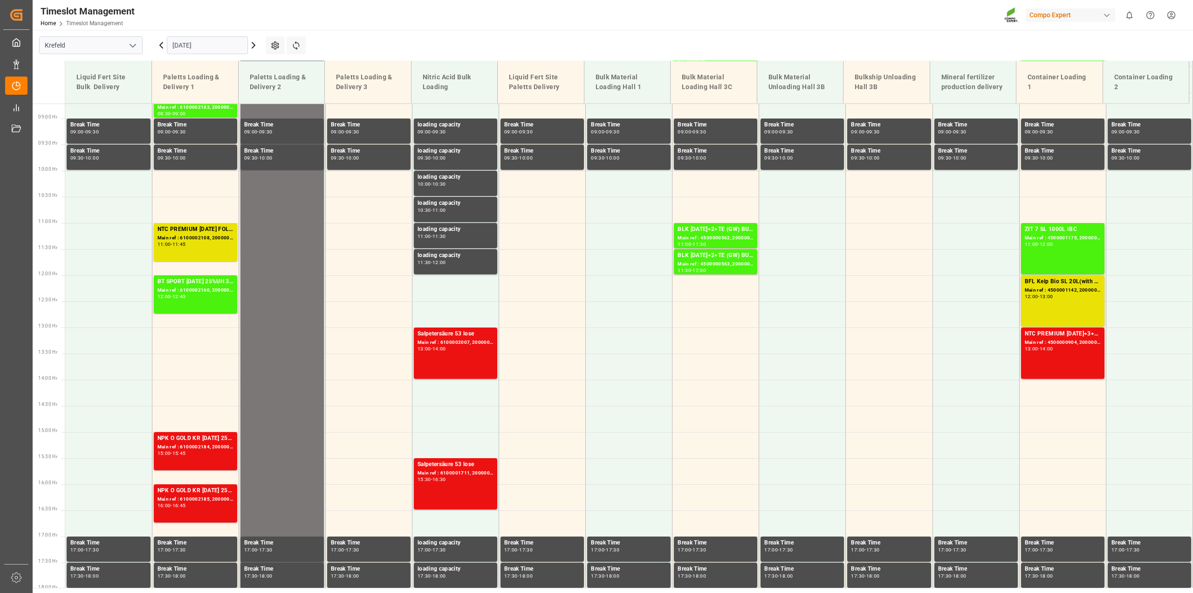
scroll to position [478, 0]
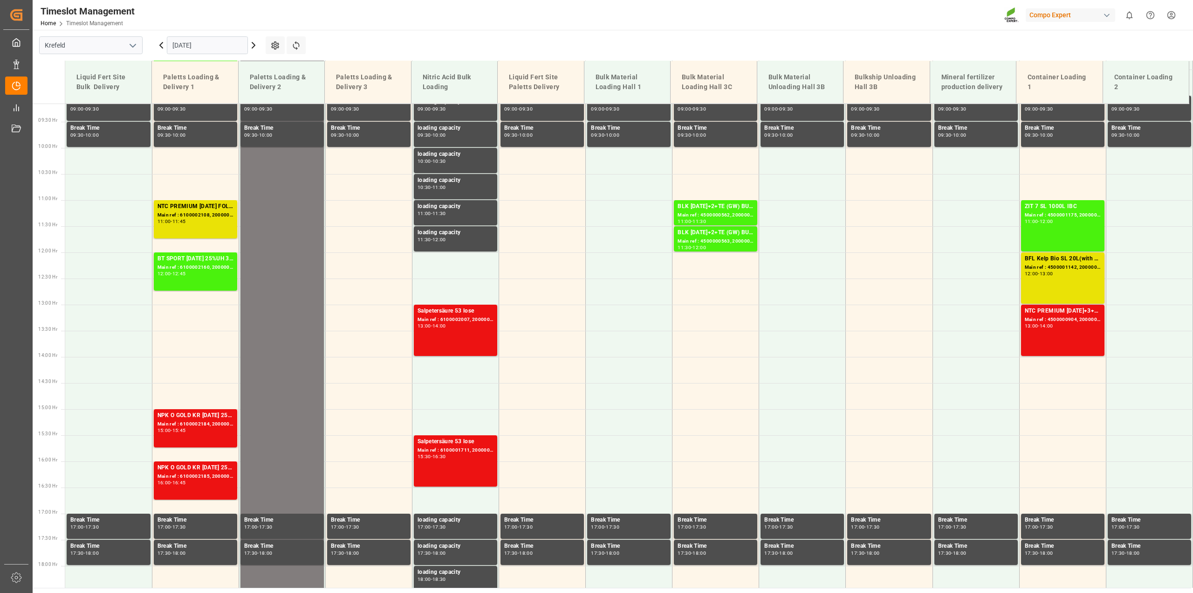
click at [161, 47] on icon at bounding box center [161, 45] width 11 height 11
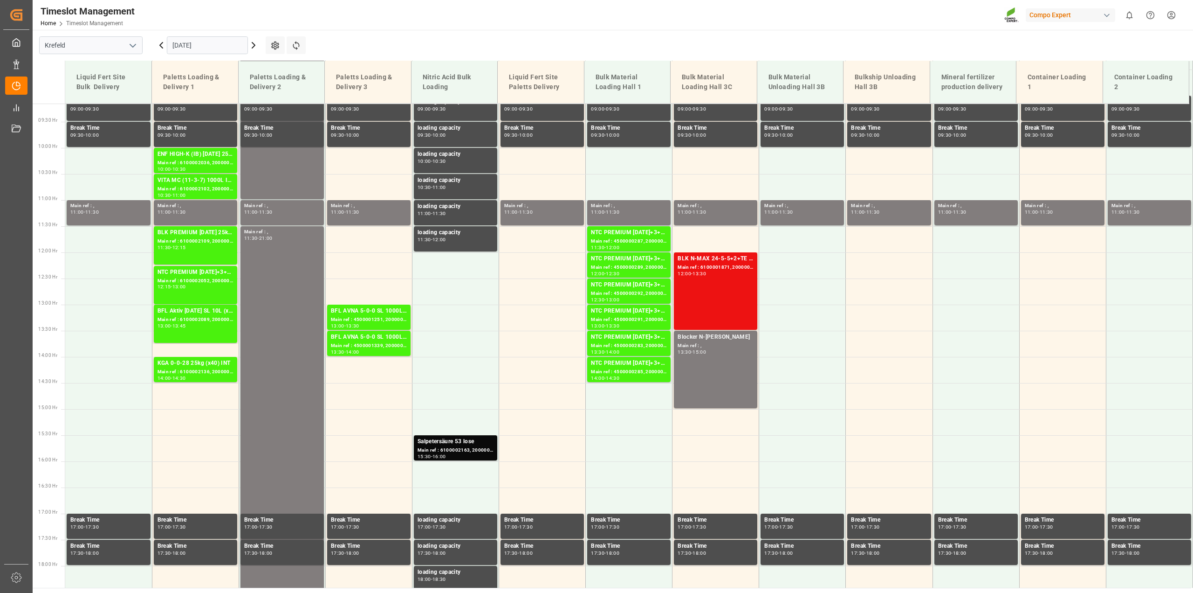
click at [207, 40] on input "[DATE]" at bounding box center [207, 45] width 81 height 18
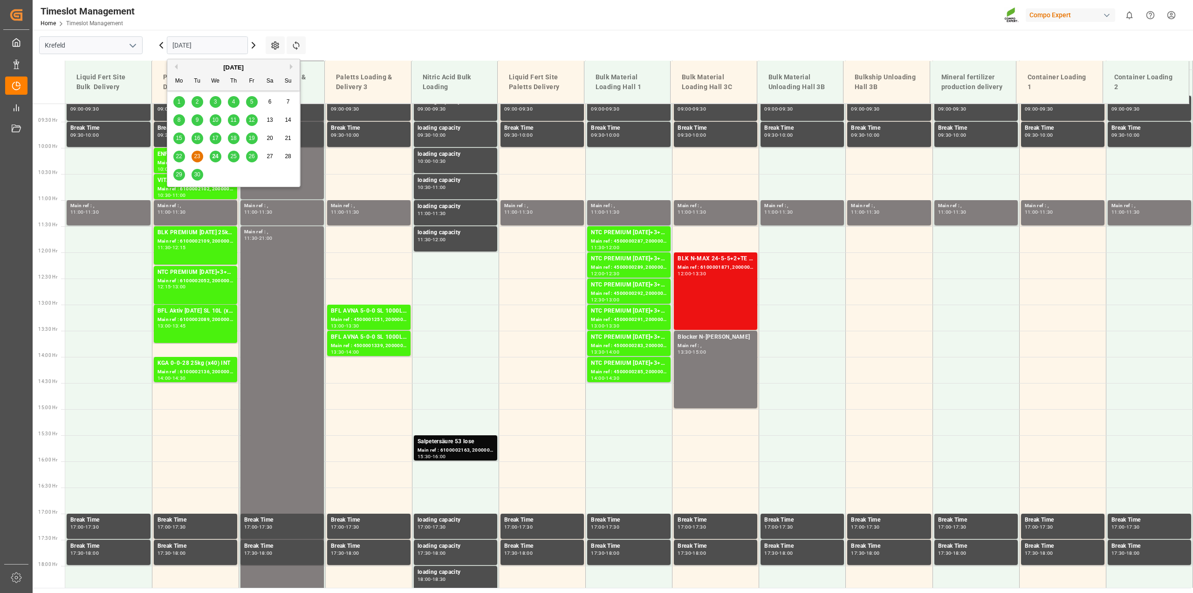
click at [232, 100] on span "4" at bounding box center [233, 101] width 3 height 7
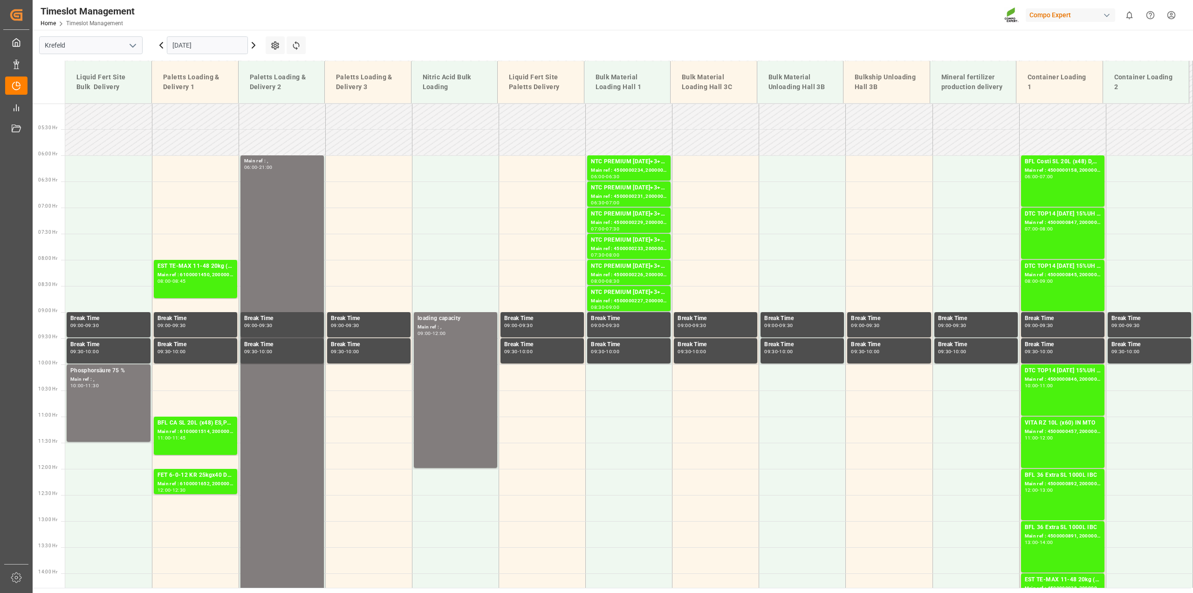
scroll to position [245, 0]
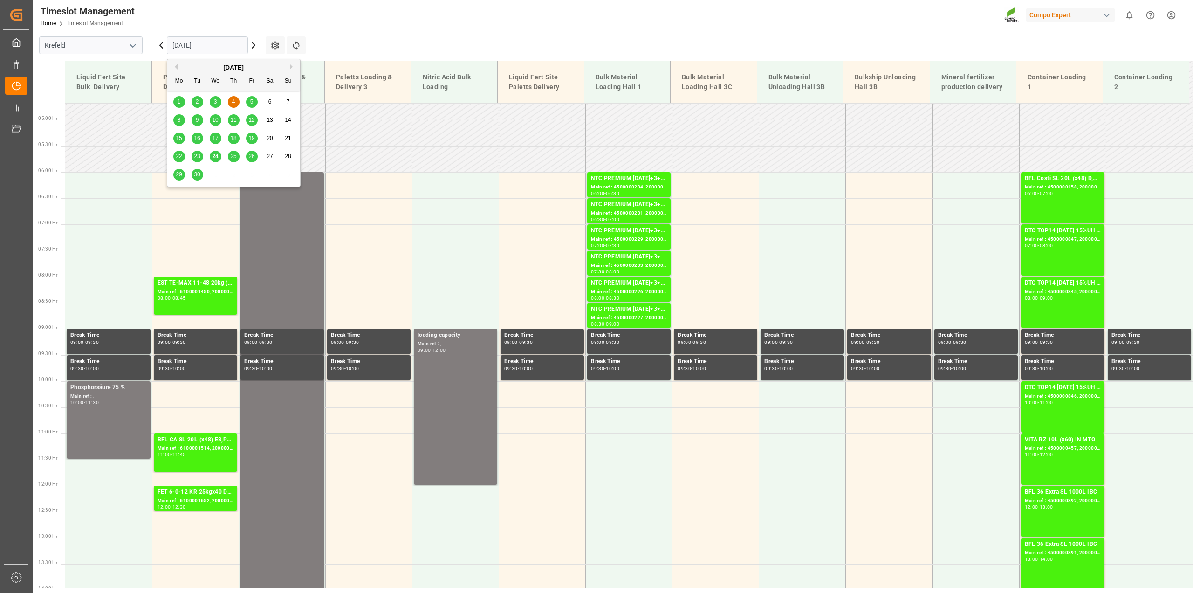
click at [183, 40] on input "[DATE]" at bounding box center [207, 45] width 81 height 18
click at [175, 63] on div "[DATE]" at bounding box center [233, 67] width 132 height 9
click at [176, 66] on button "Previous Month" at bounding box center [175, 67] width 6 height 6
click at [253, 103] on div "1" at bounding box center [252, 102] width 12 height 11
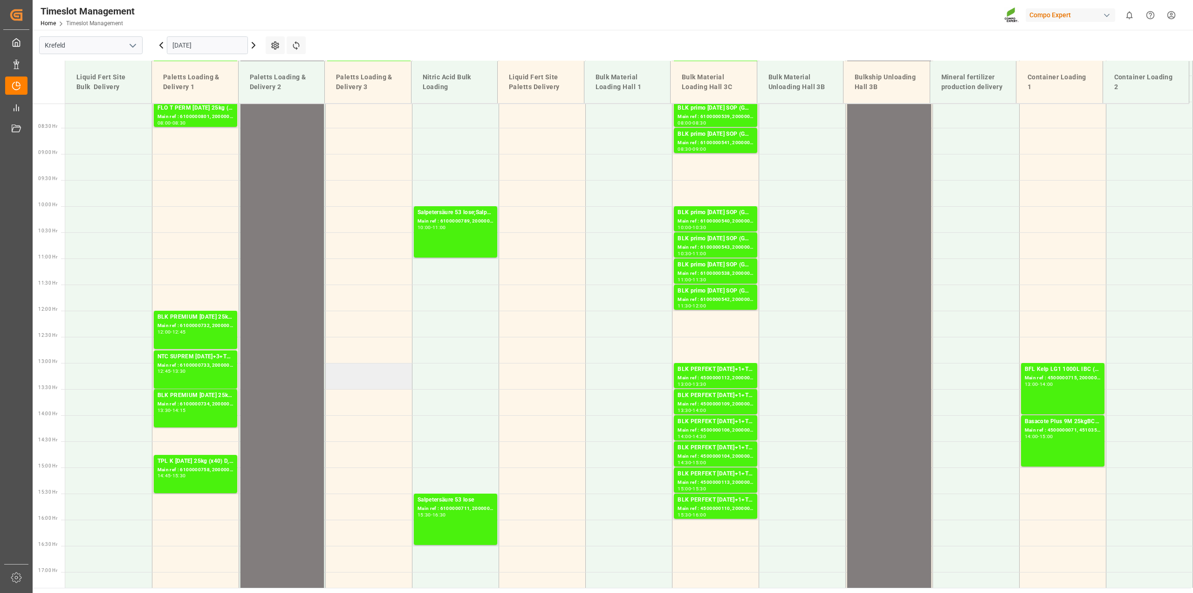
scroll to position [186, 0]
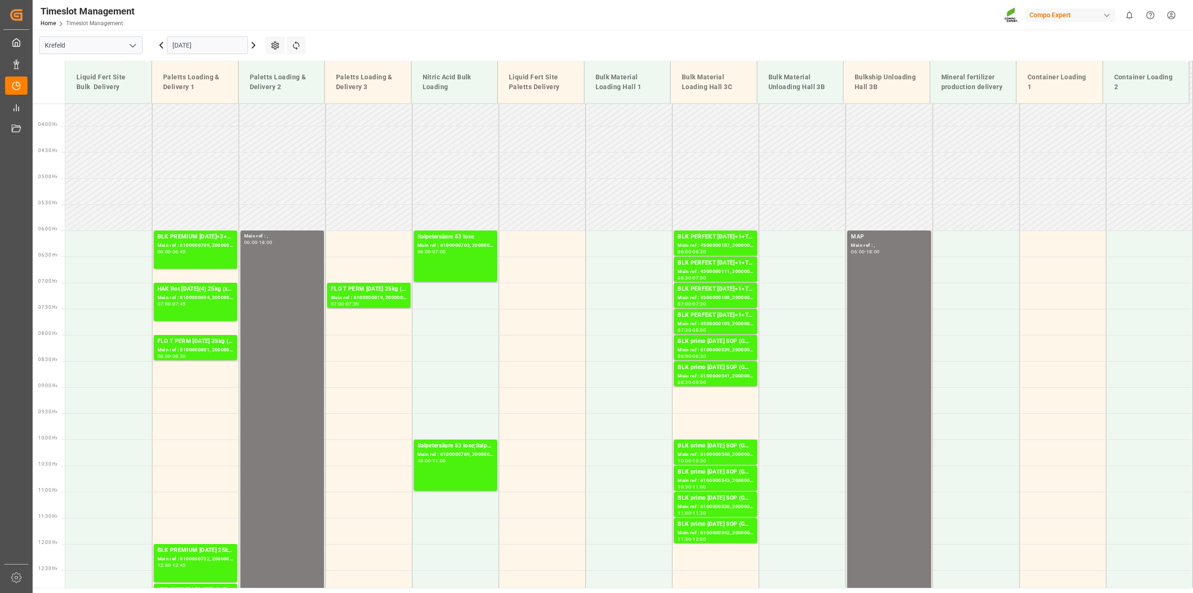
click at [179, 45] on input "[DATE]" at bounding box center [207, 45] width 81 height 18
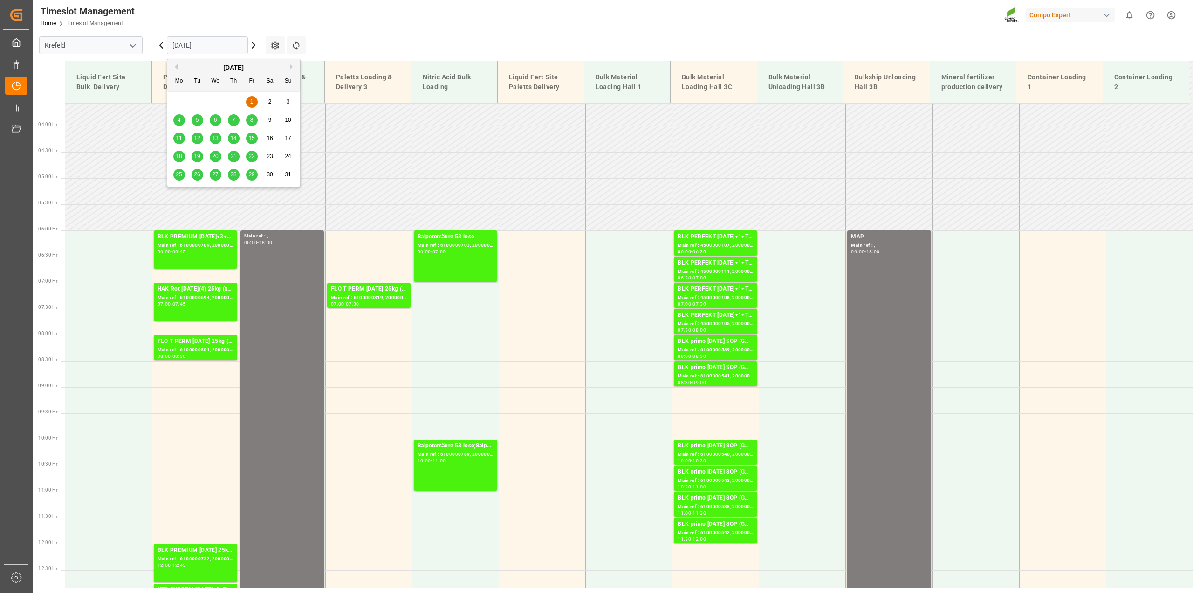
click at [178, 64] on button "Previous Month" at bounding box center [175, 67] width 6 height 6
click at [234, 173] on span "31" at bounding box center [233, 174] width 6 height 7
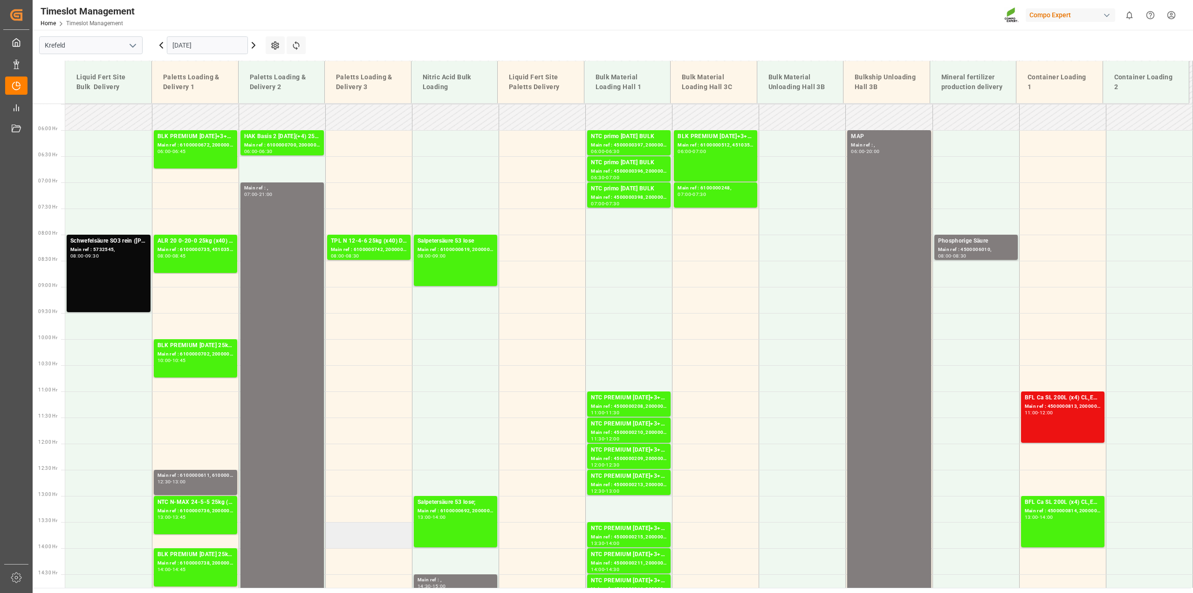
scroll to position [128, 0]
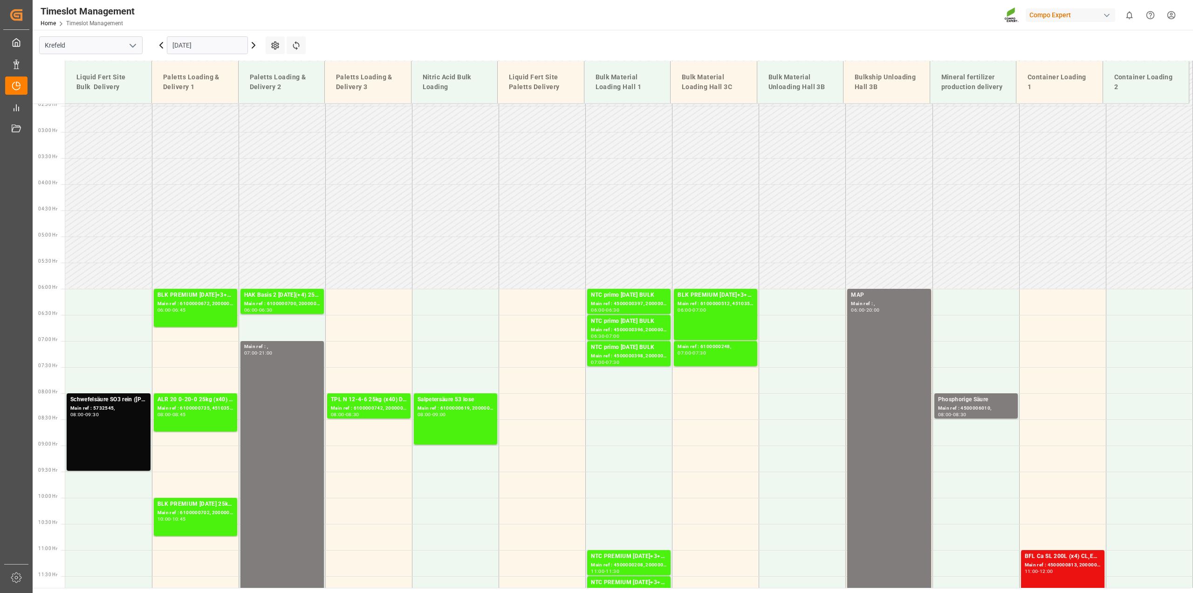
click at [159, 48] on icon at bounding box center [161, 45] width 11 height 11
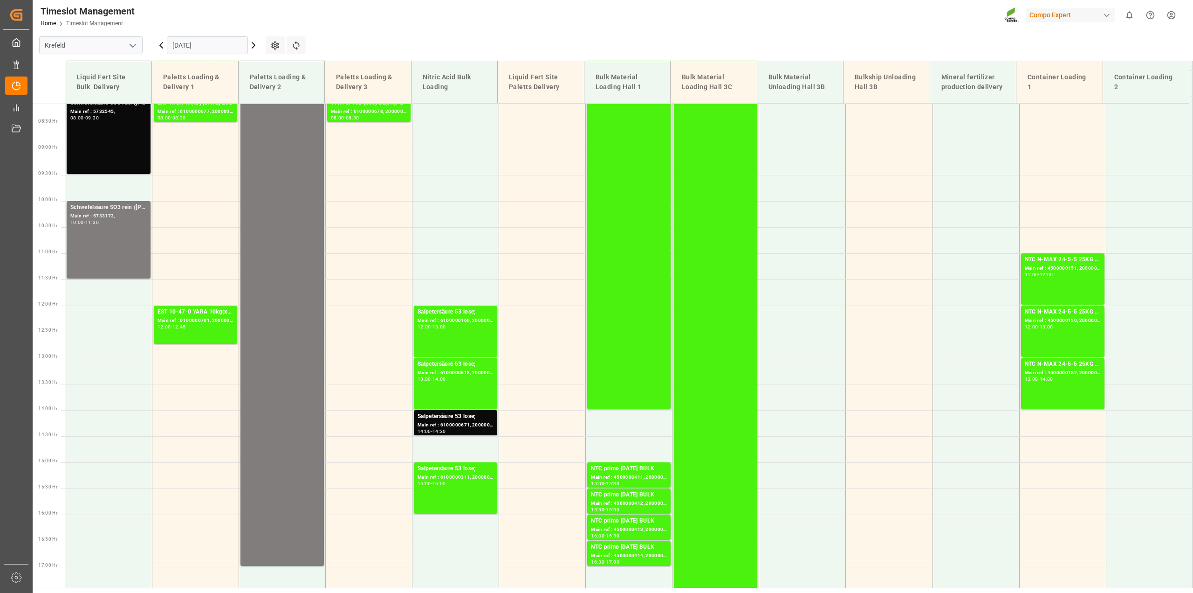
scroll to position [420, 0]
